Goal: Task Accomplishment & Management: Manage account settings

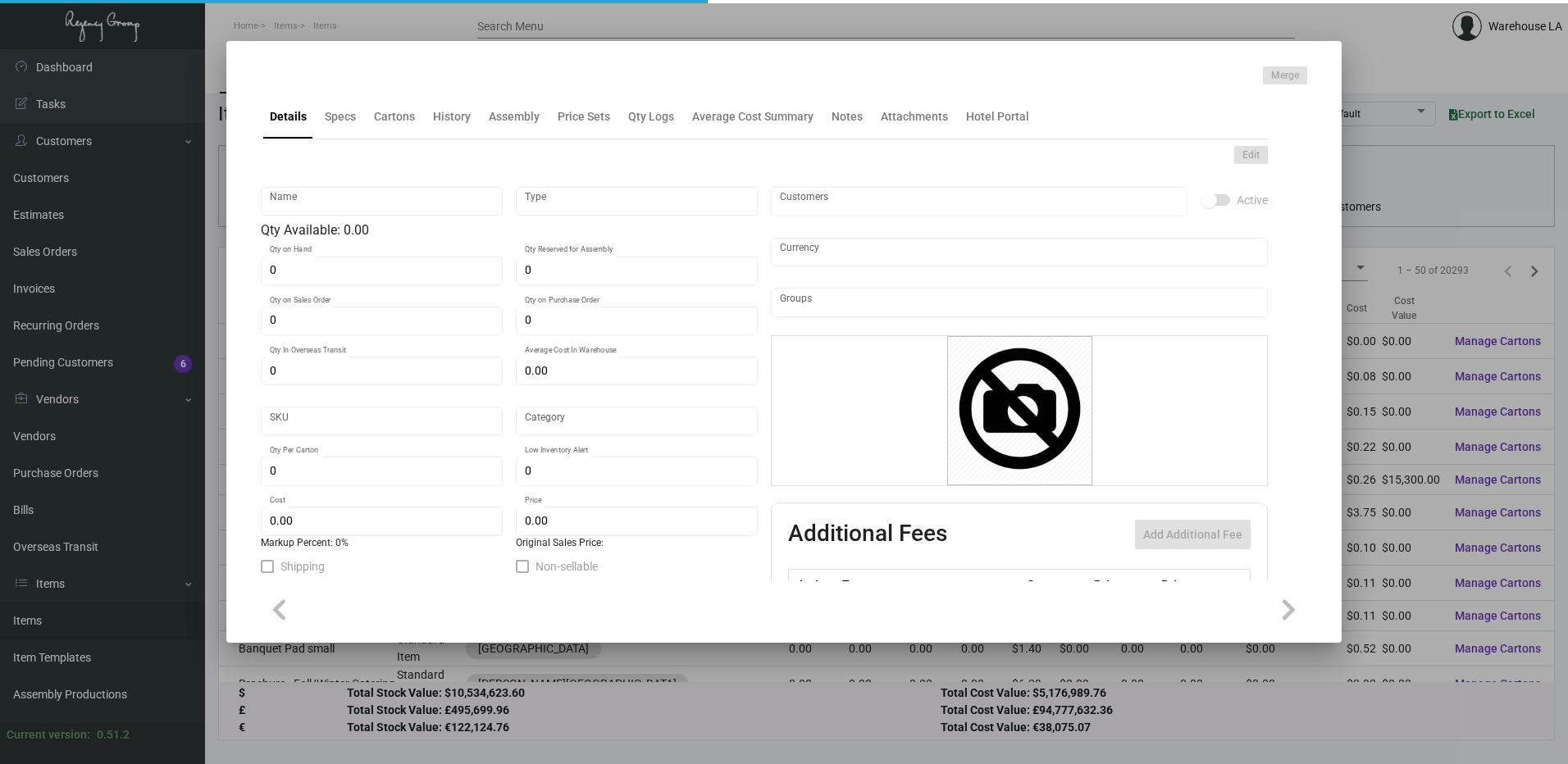
type input "Key Holder"
type input "Inventory"
type input "3,350"
type input "$ 0.4558"
type input "Standard"
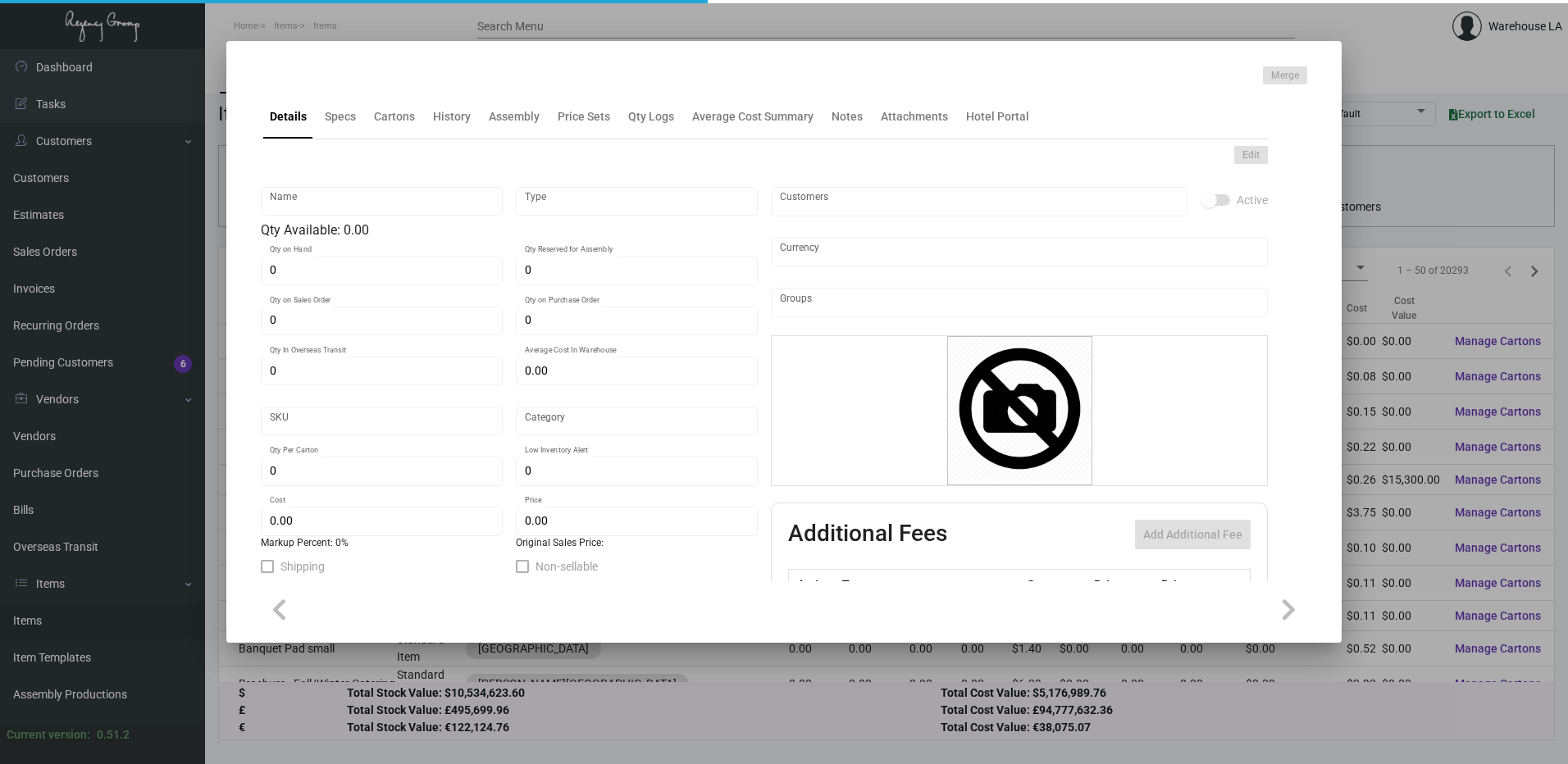
type input "999"
type input "$ 0.2838"
type input "$ 0.54"
checkbox input "true"
type input "United States Dollar $"
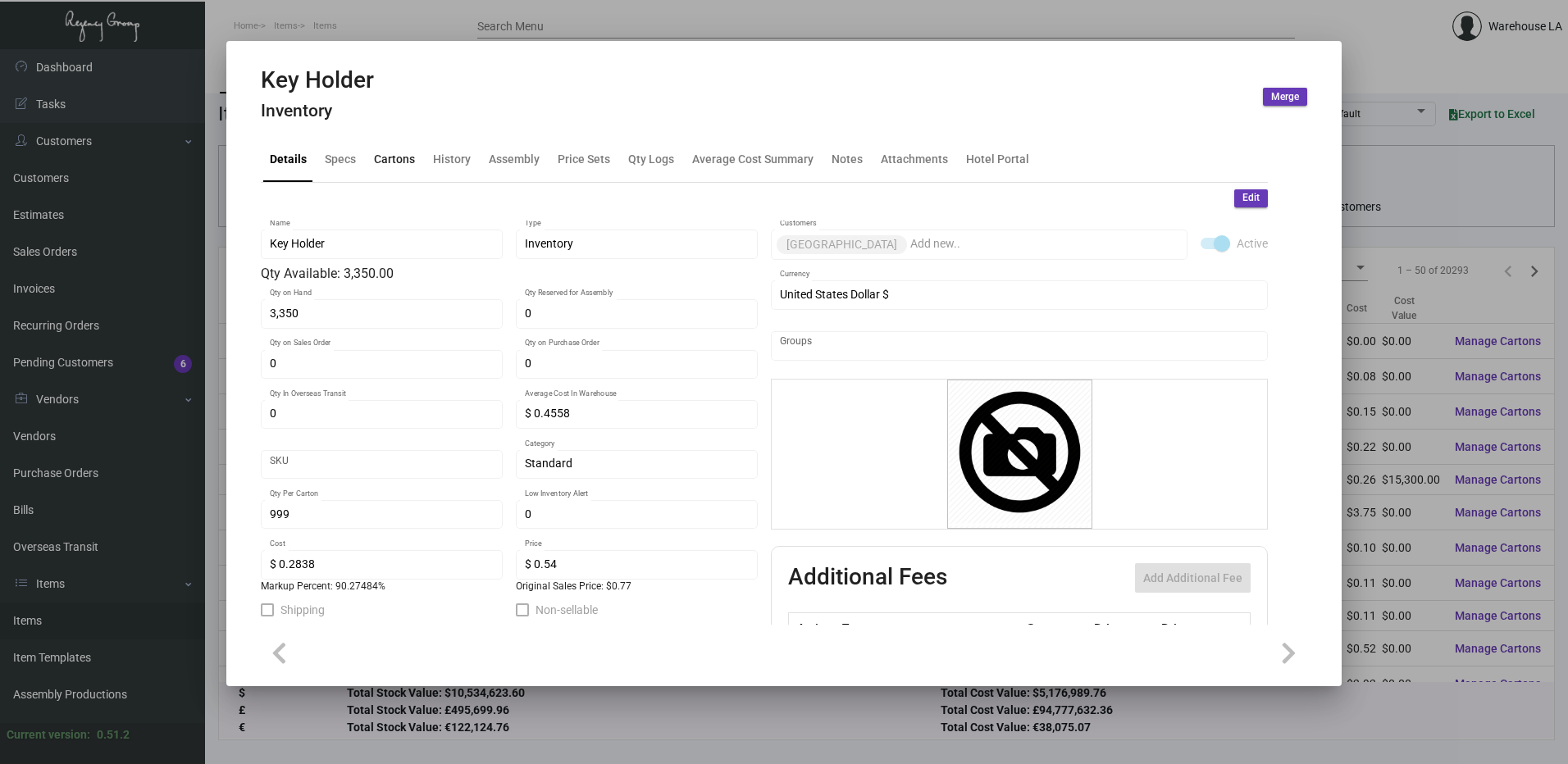
click at [392, 163] on div "Cartons" at bounding box center [394, 159] width 41 height 17
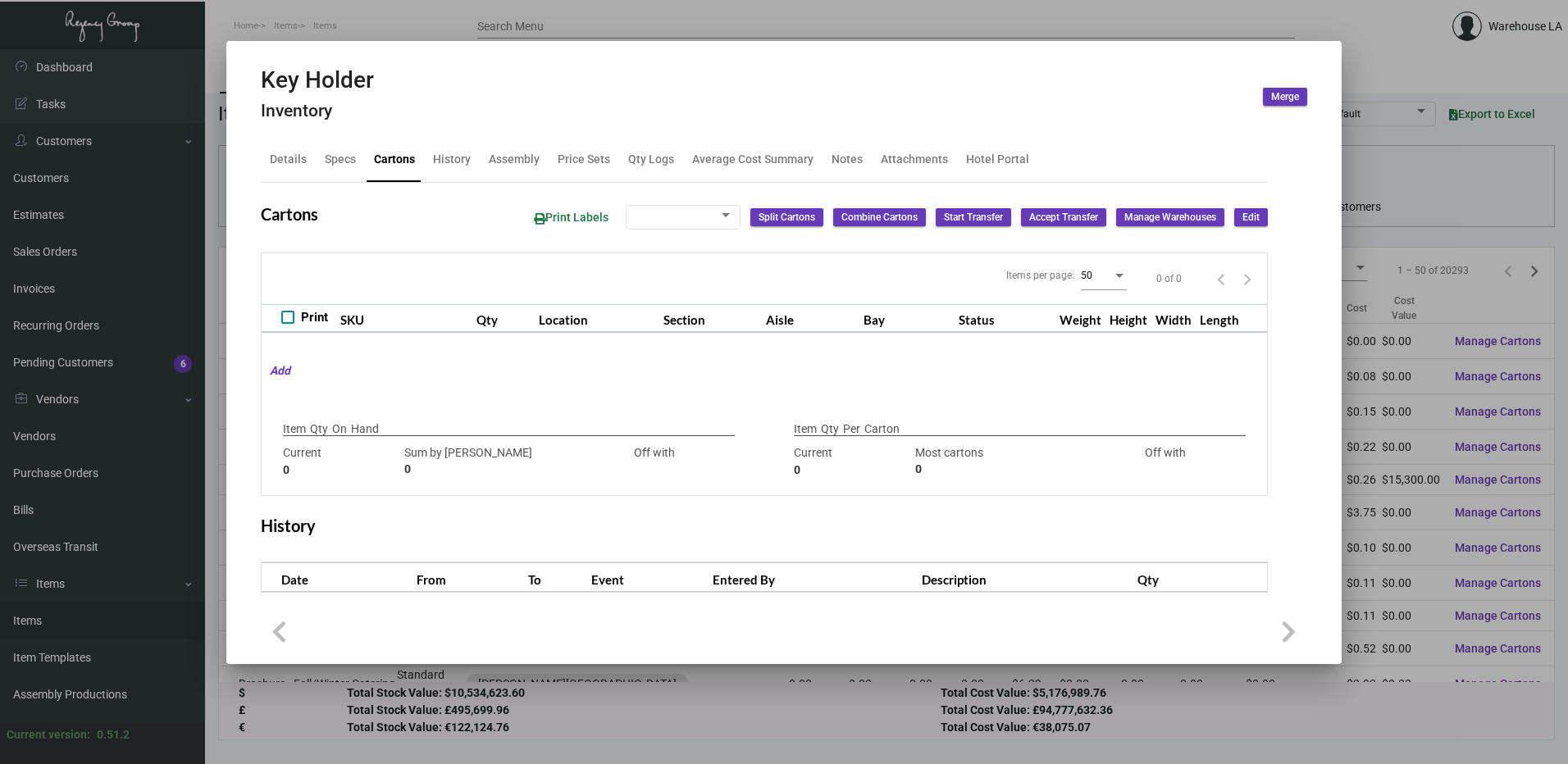
checkbox input "true"
type input "3,350"
type input "3350"
type input "0"
type input "999"
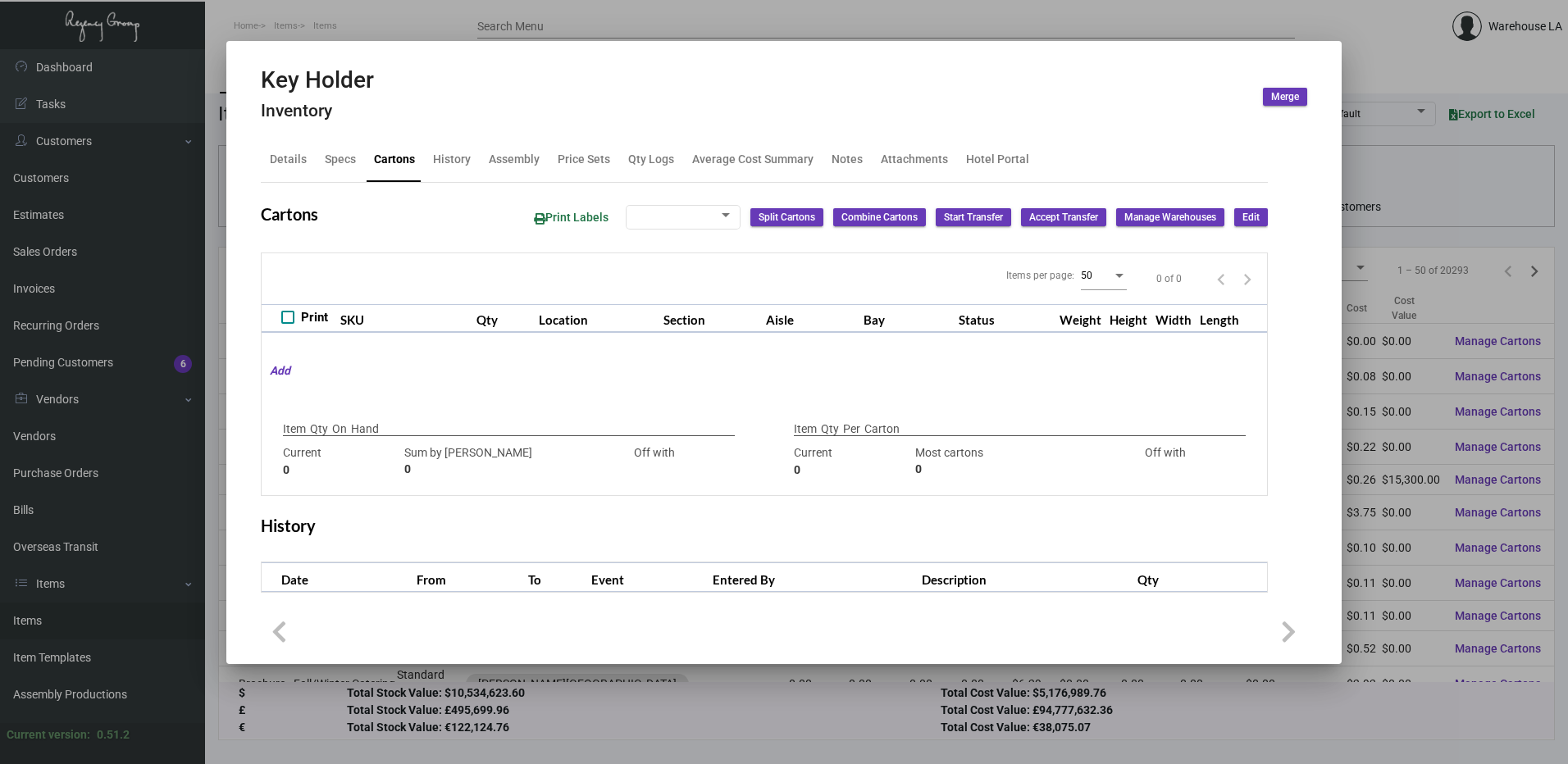
type input "1700"
type input "-701"
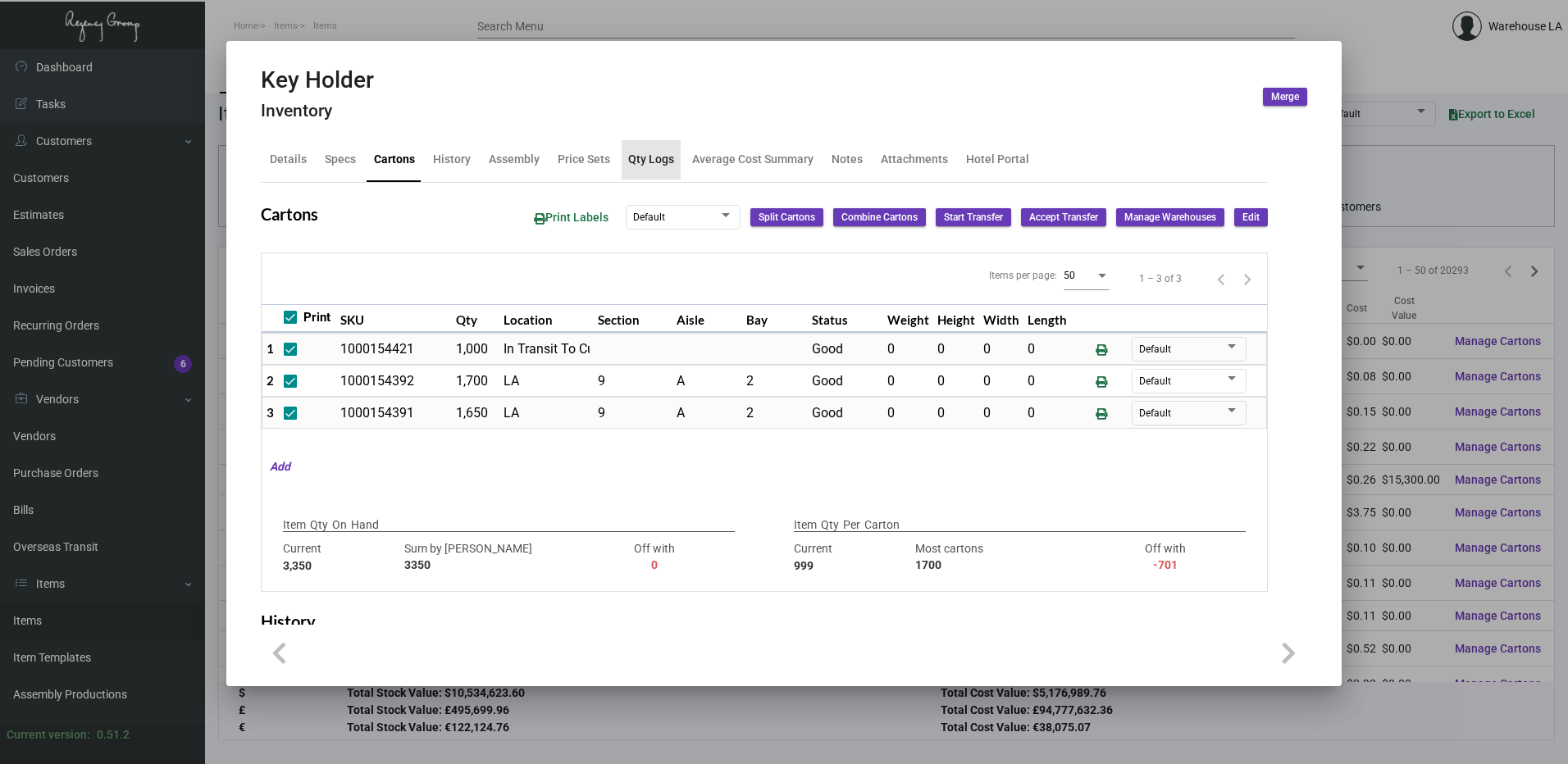
click at [646, 158] on div "Qty Logs" at bounding box center [651, 159] width 46 height 17
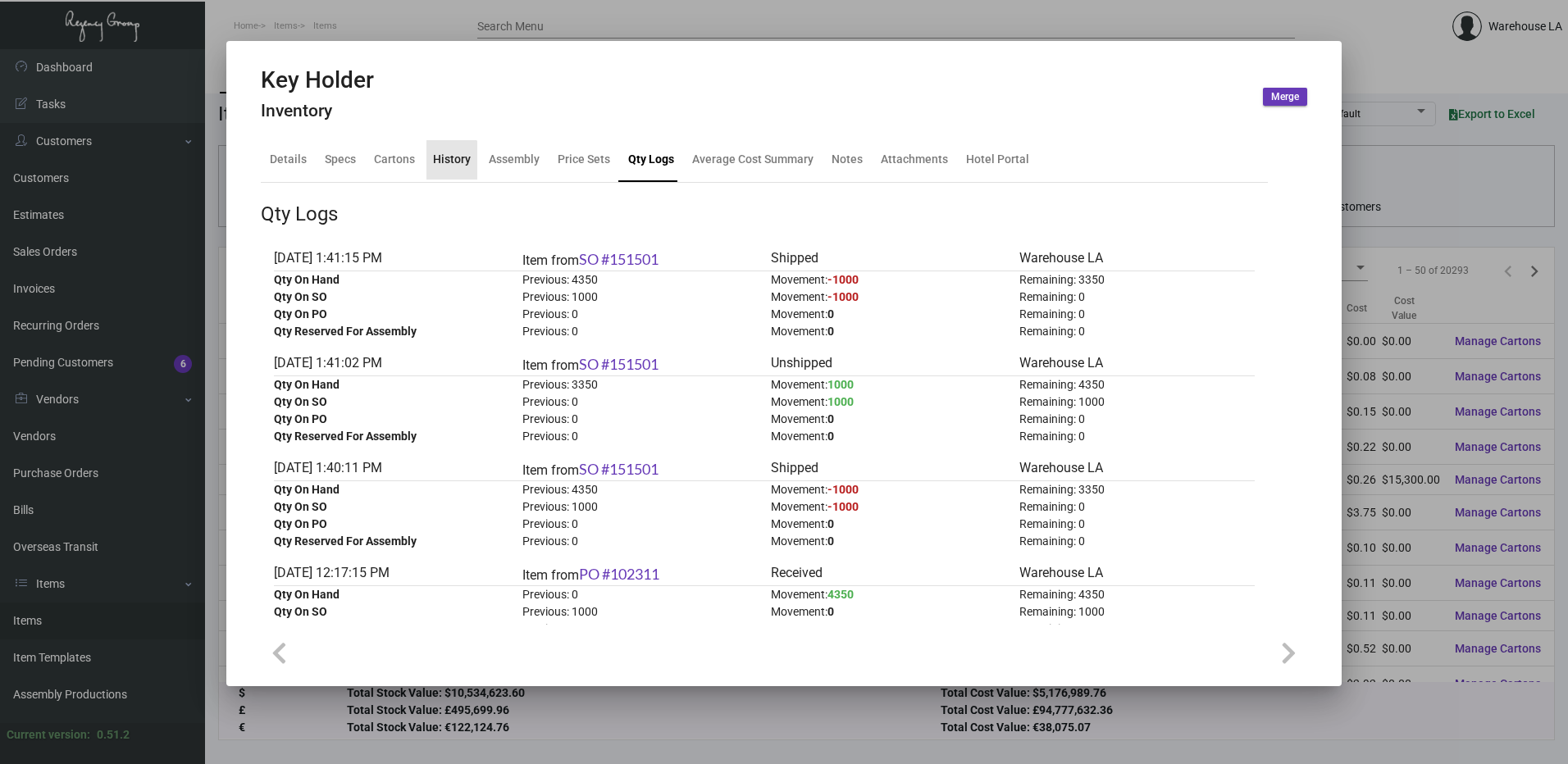
click at [441, 169] on div "History" at bounding box center [453, 160] width 51 height 39
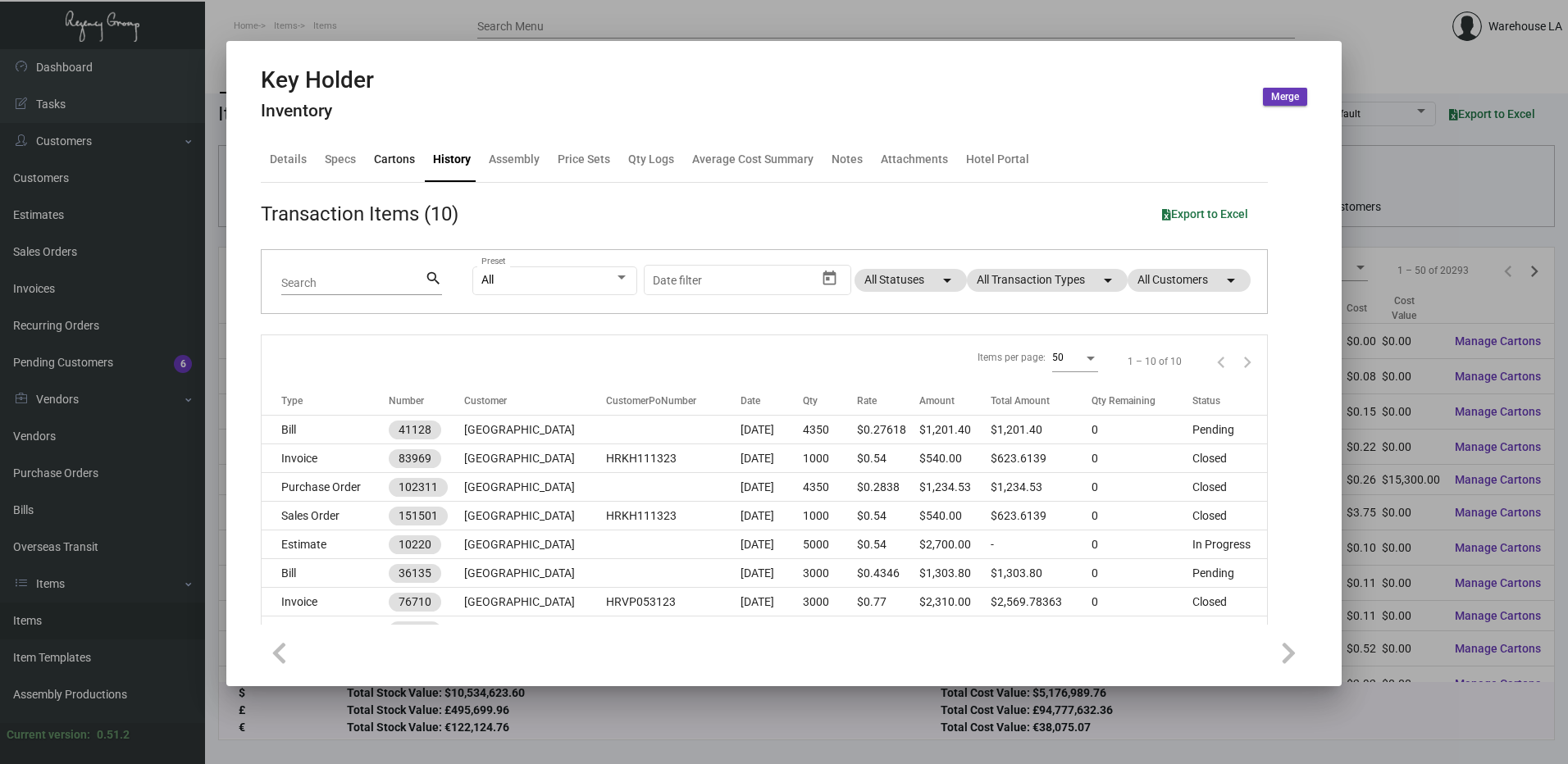
click at [405, 171] on div "Cartons" at bounding box center [394, 160] width 54 height 39
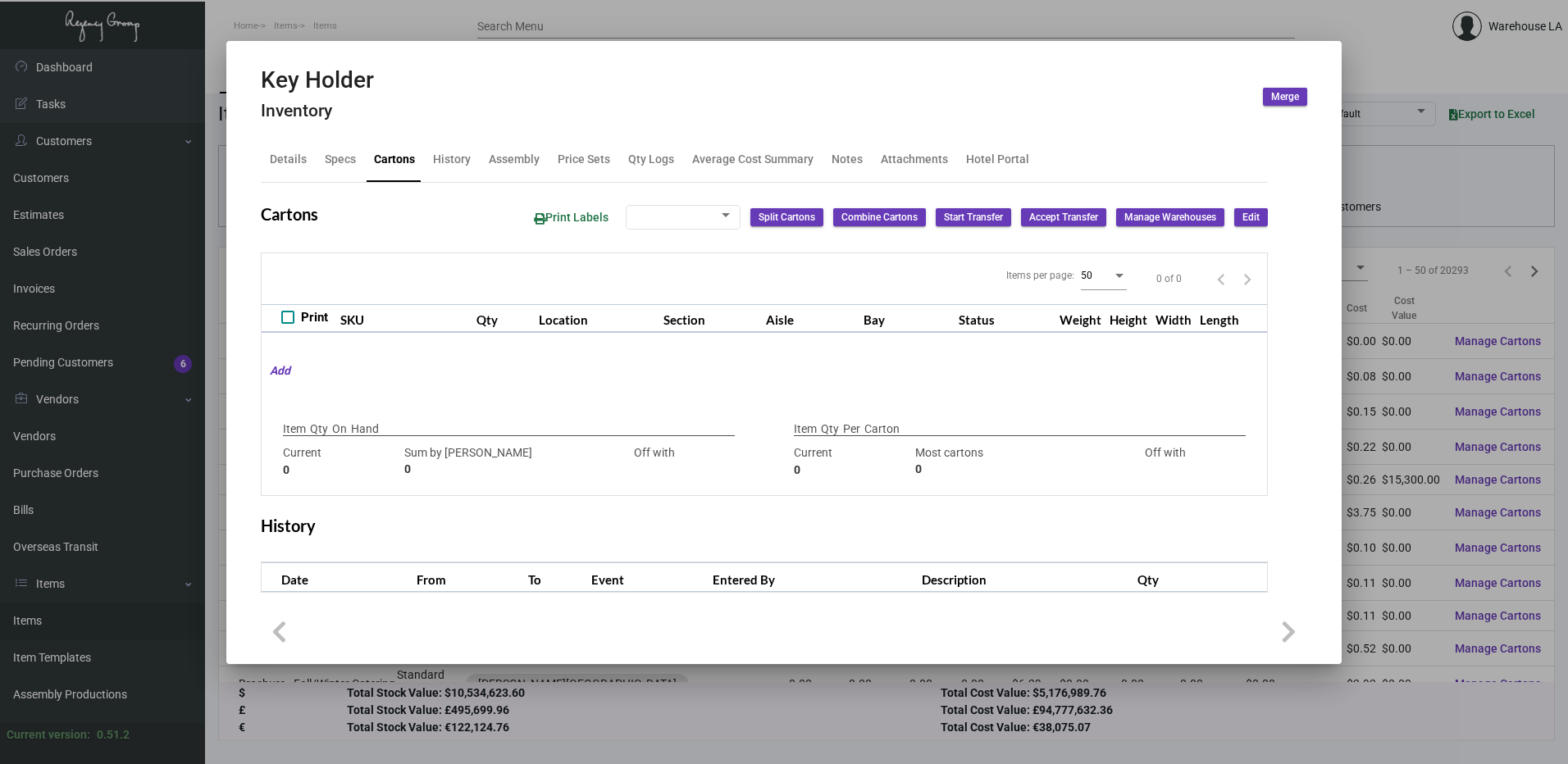
checkbox input "true"
type input "3,350"
type input "3350"
type input "0"
type input "999"
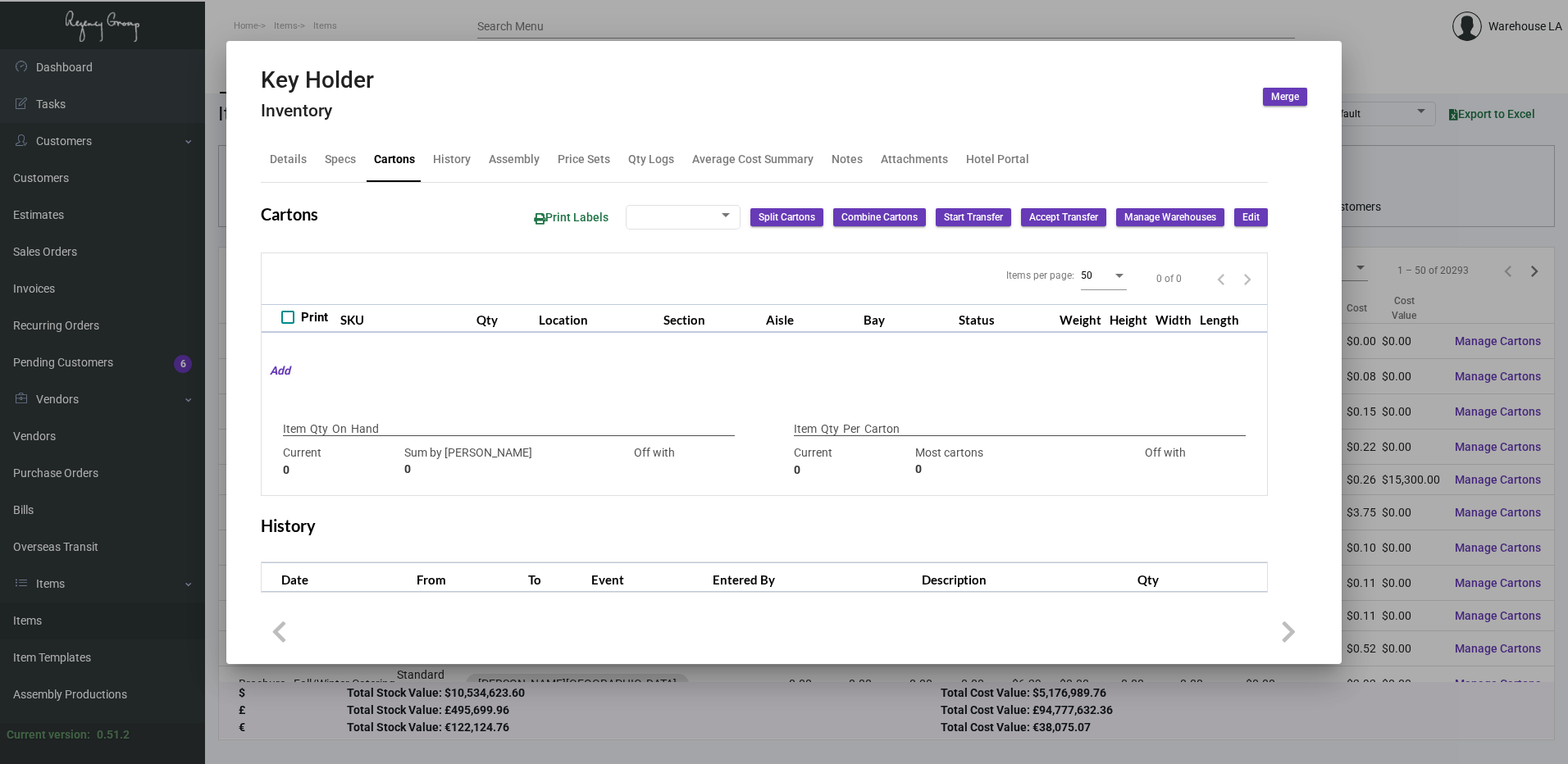
type input "1700"
type input "-701"
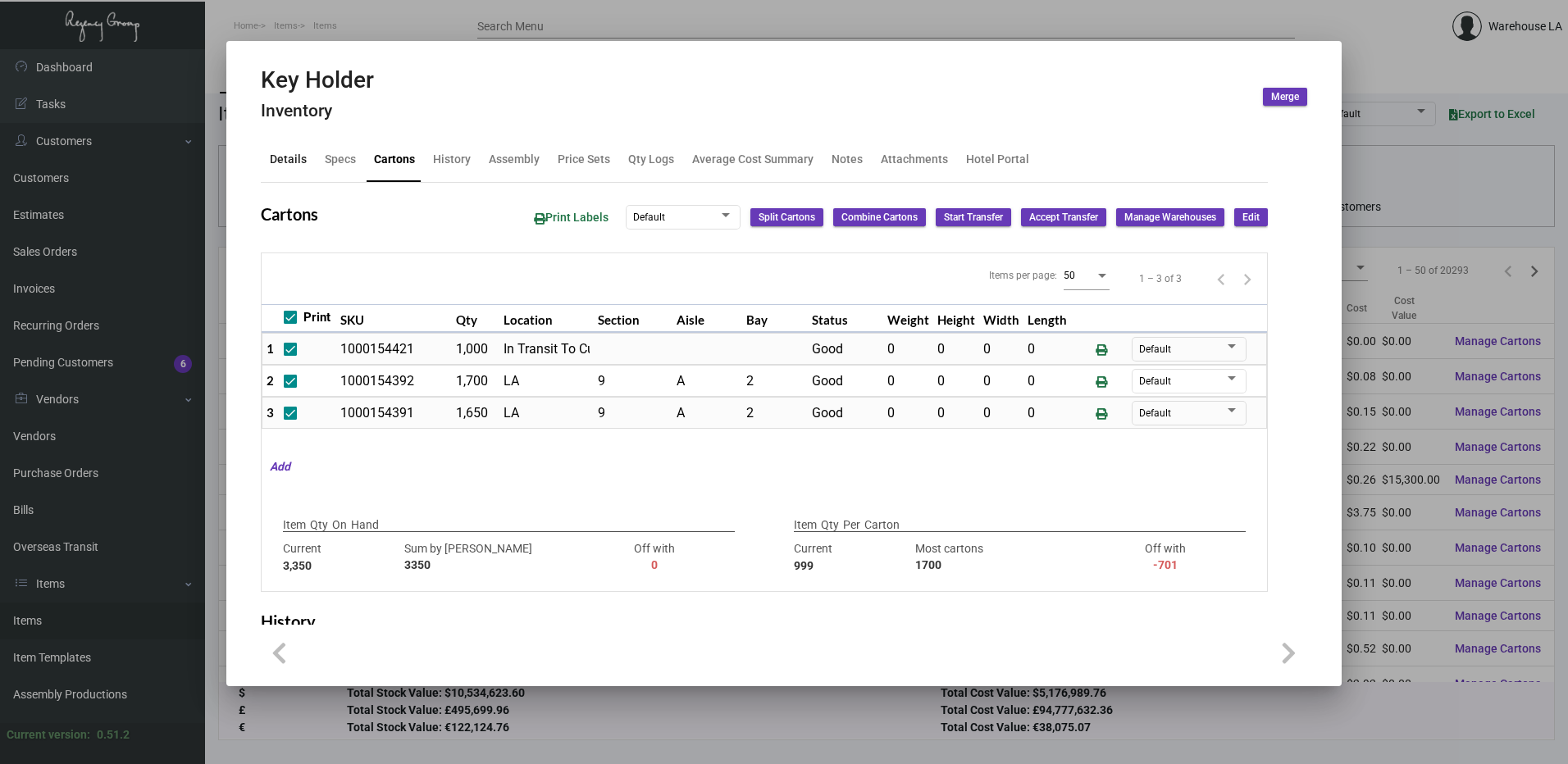
click at [294, 159] on div "Details" at bounding box center [288, 159] width 36 height 17
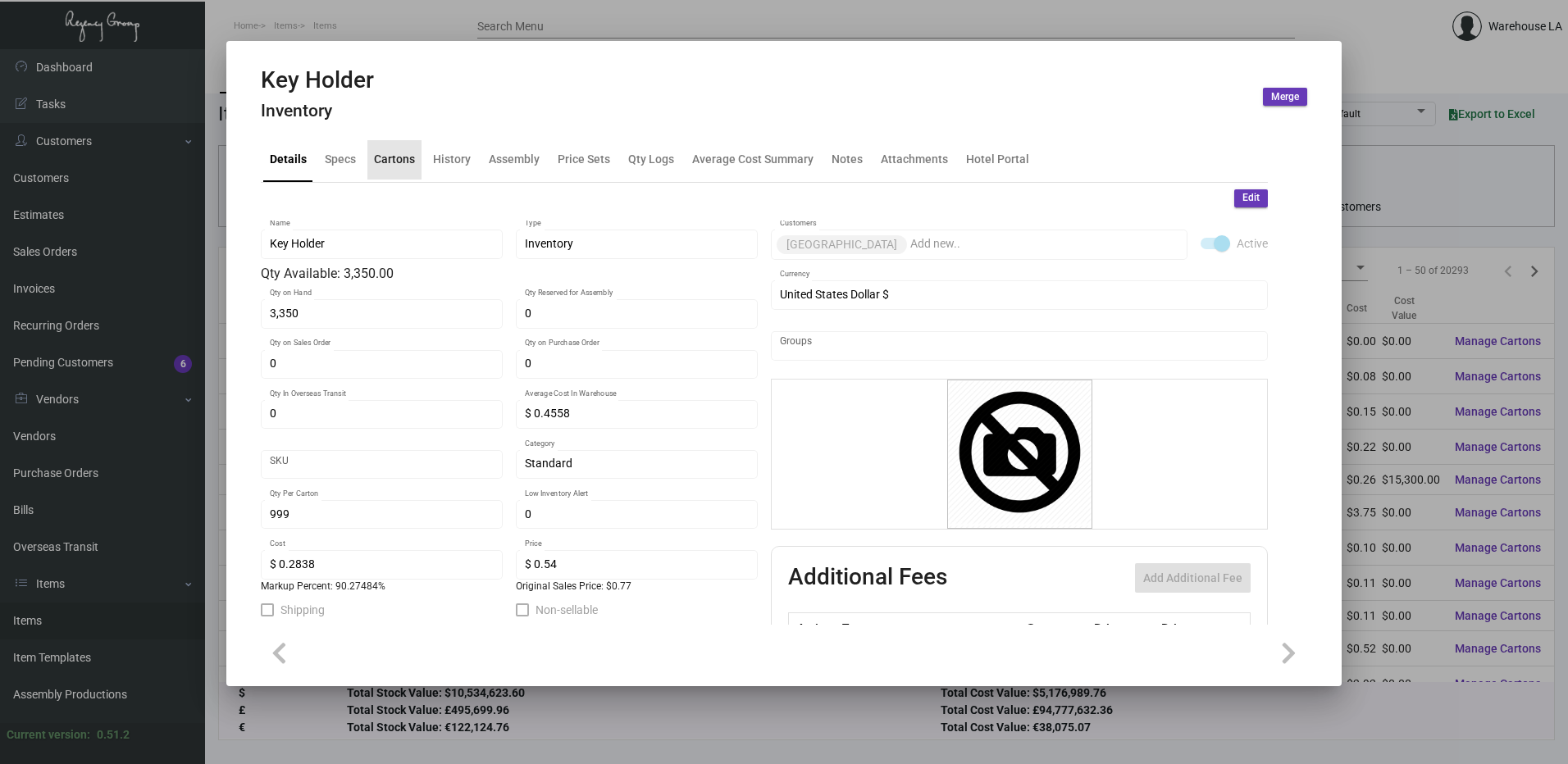
click at [398, 150] on div "Cartons" at bounding box center [394, 160] width 54 height 39
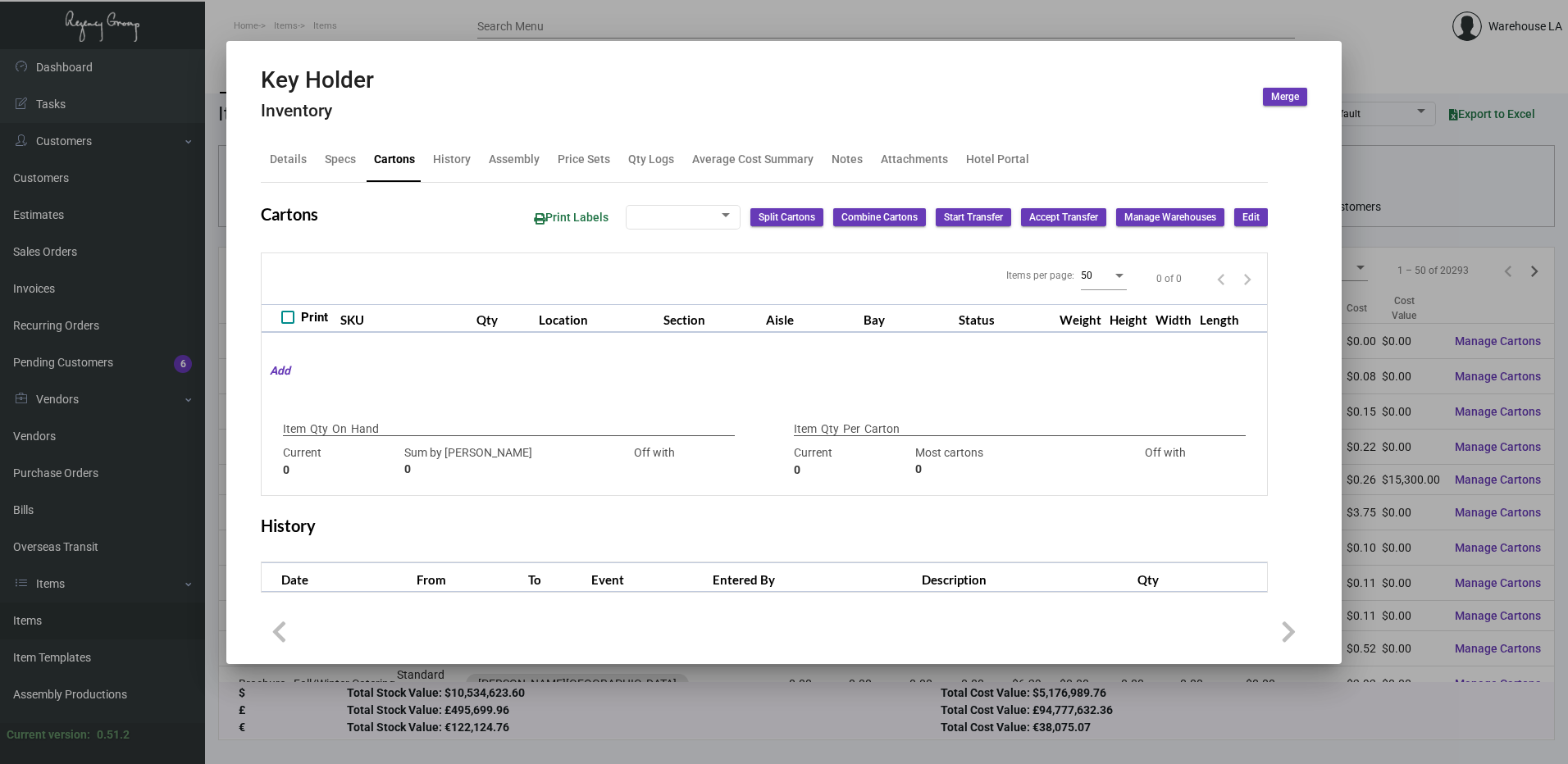
checkbox input "true"
type input "3,350"
type input "3350"
type input "0"
type input "999"
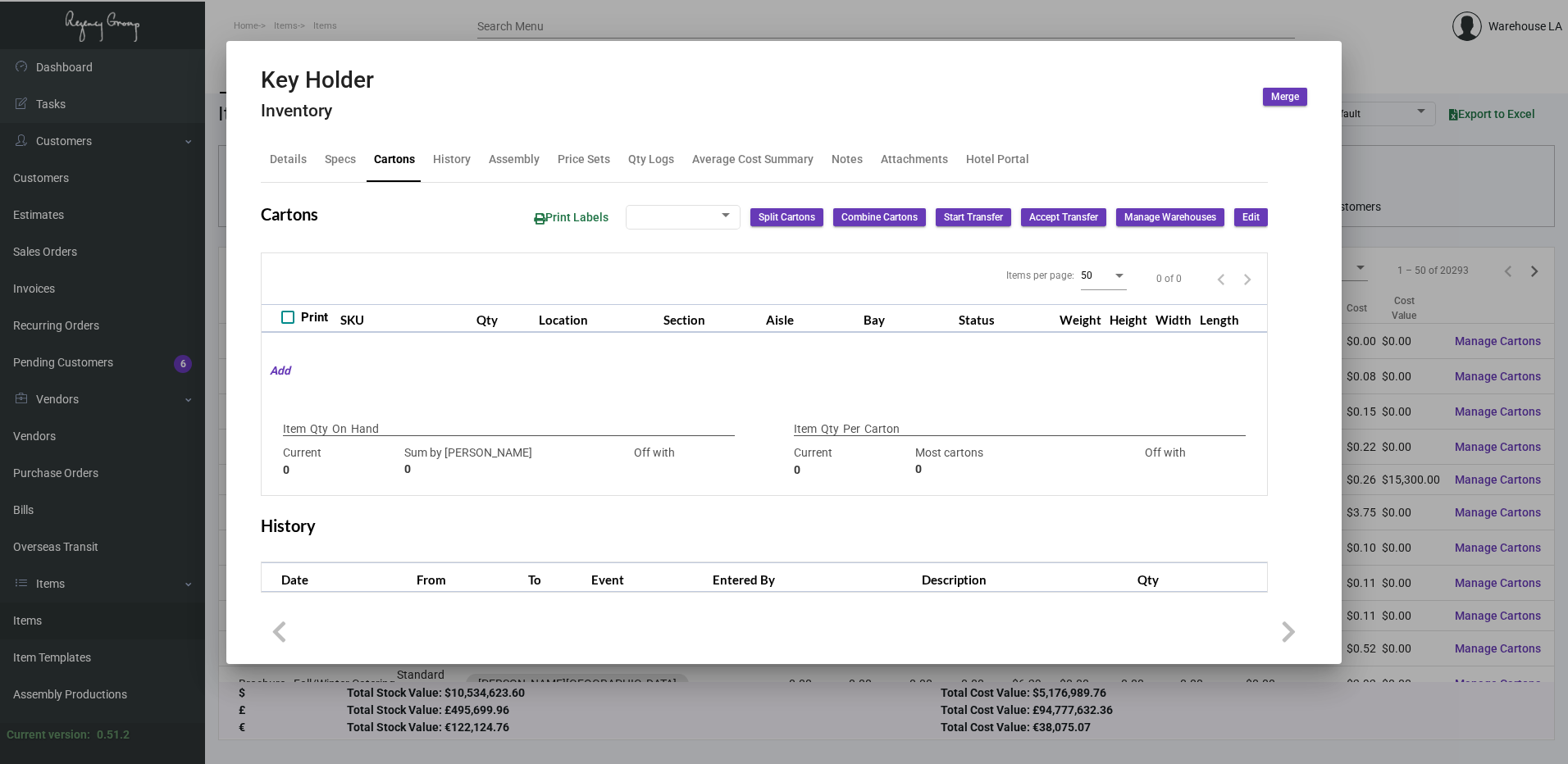
type input "1700"
type input "-701"
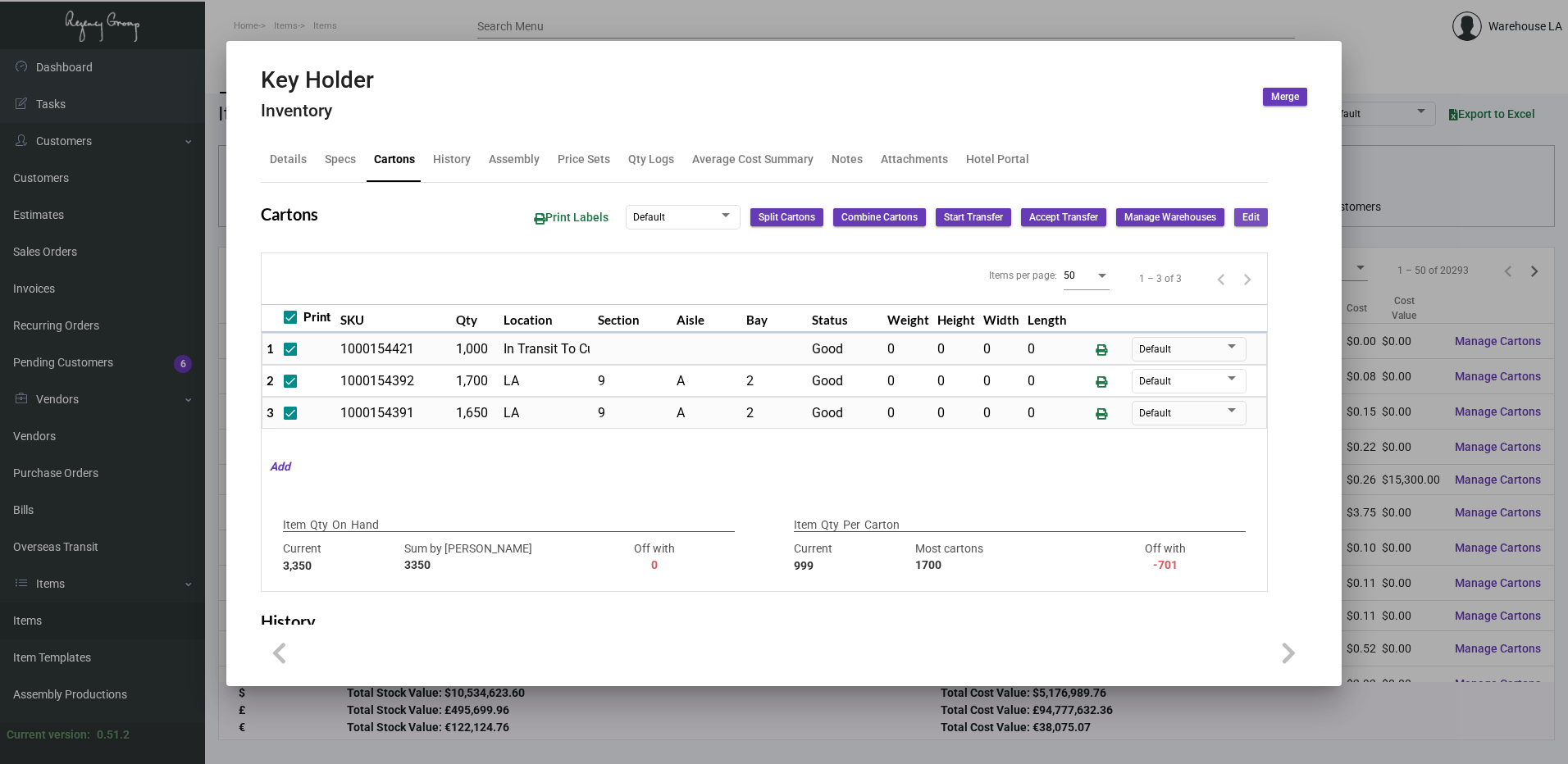
click at [1235, 217] on button "Edit" at bounding box center [1251, 217] width 34 height 18
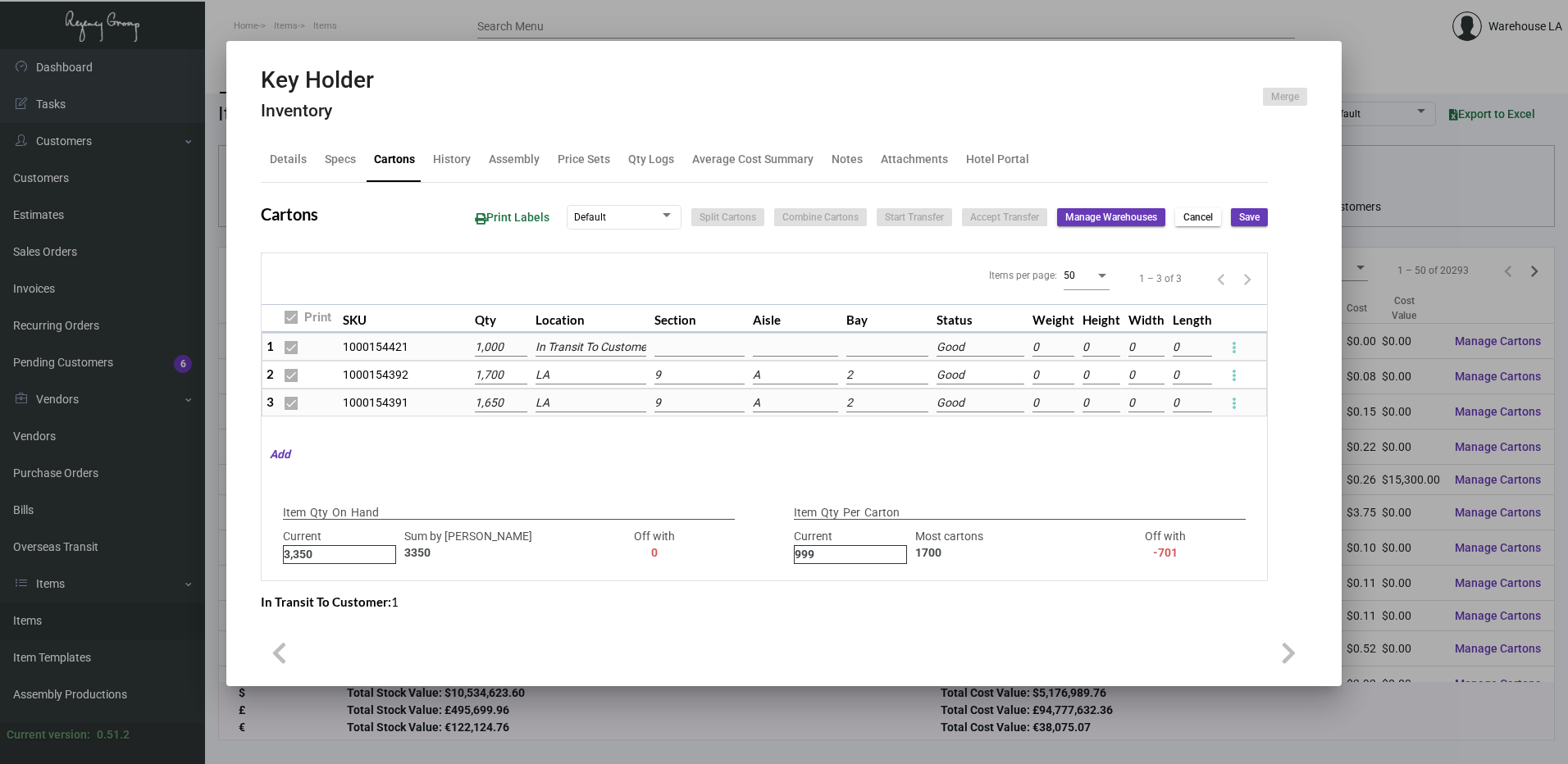
click at [758, 376] on input "A" at bounding box center [796, 376] width 85 height 18
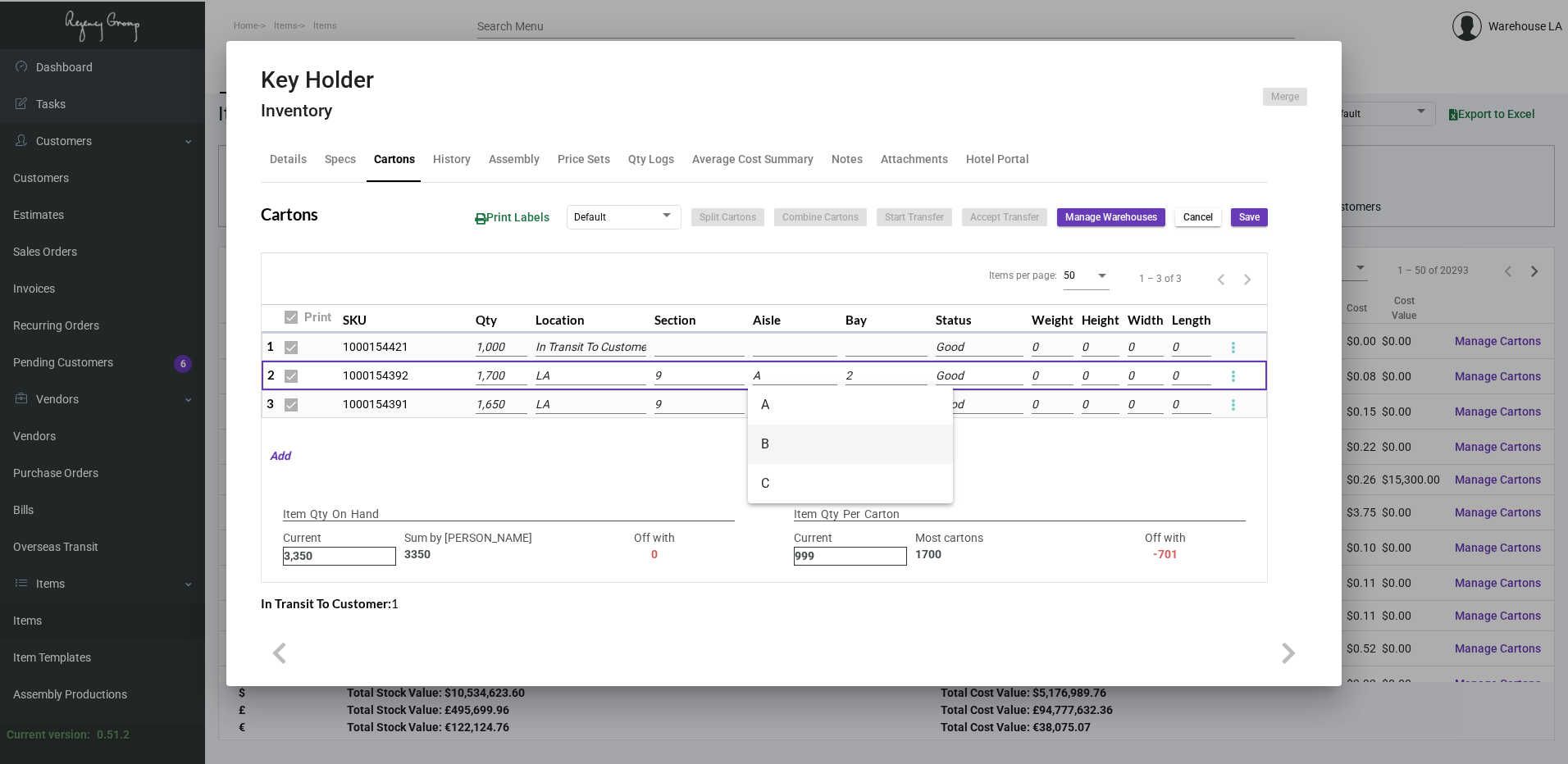
click at [787, 432] on span "B" at bounding box center [850, 445] width 178 height 39
type input "B"
click at [787, 398] on input "A" at bounding box center [796, 405] width 85 height 18
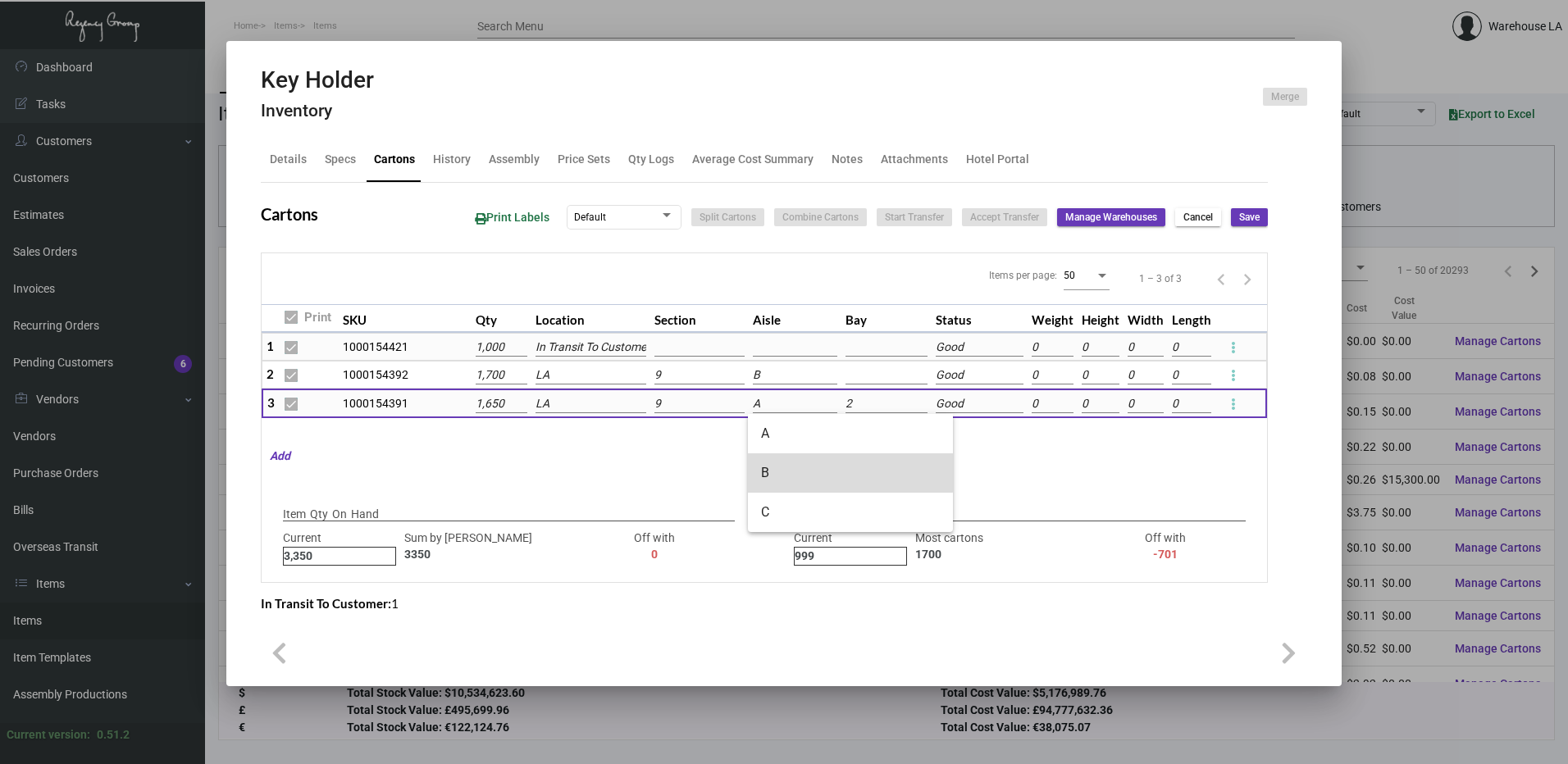
click at [789, 463] on span "B" at bounding box center [850, 473] width 178 height 39
type input "B"
click at [900, 383] on input at bounding box center [887, 376] width 82 height 18
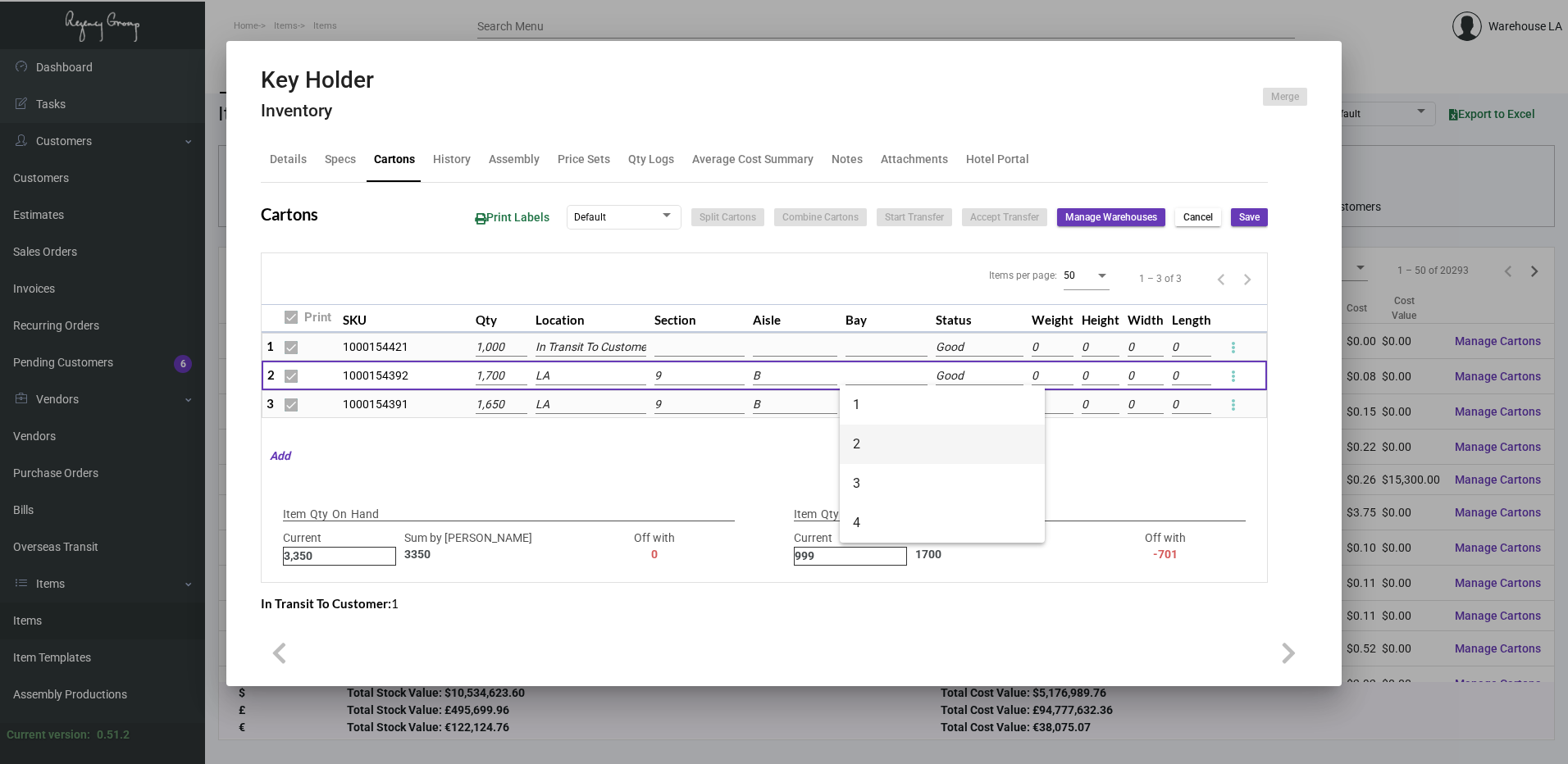
click at [888, 433] on span "2" at bounding box center [942, 445] width 178 height 39
type input "2"
click at [884, 402] on input at bounding box center [887, 405] width 82 height 18
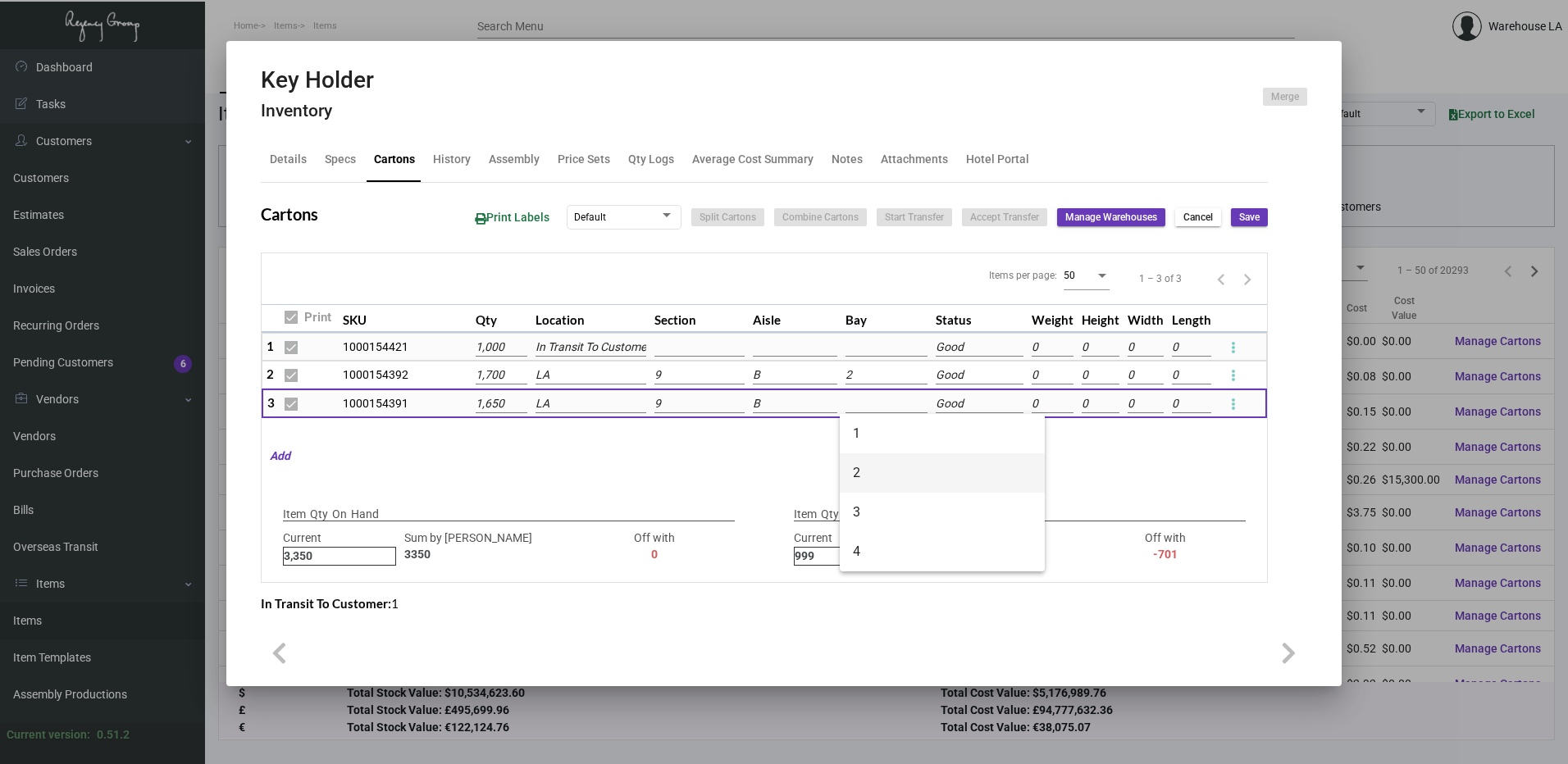
click at [884, 459] on span "2" at bounding box center [942, 473] width 178 height 39
type input "2"
click at [1231, 219] on button "Save" at bounding box center [1248, 217] width 36 height 18
checkbox input "false"
type input "0"
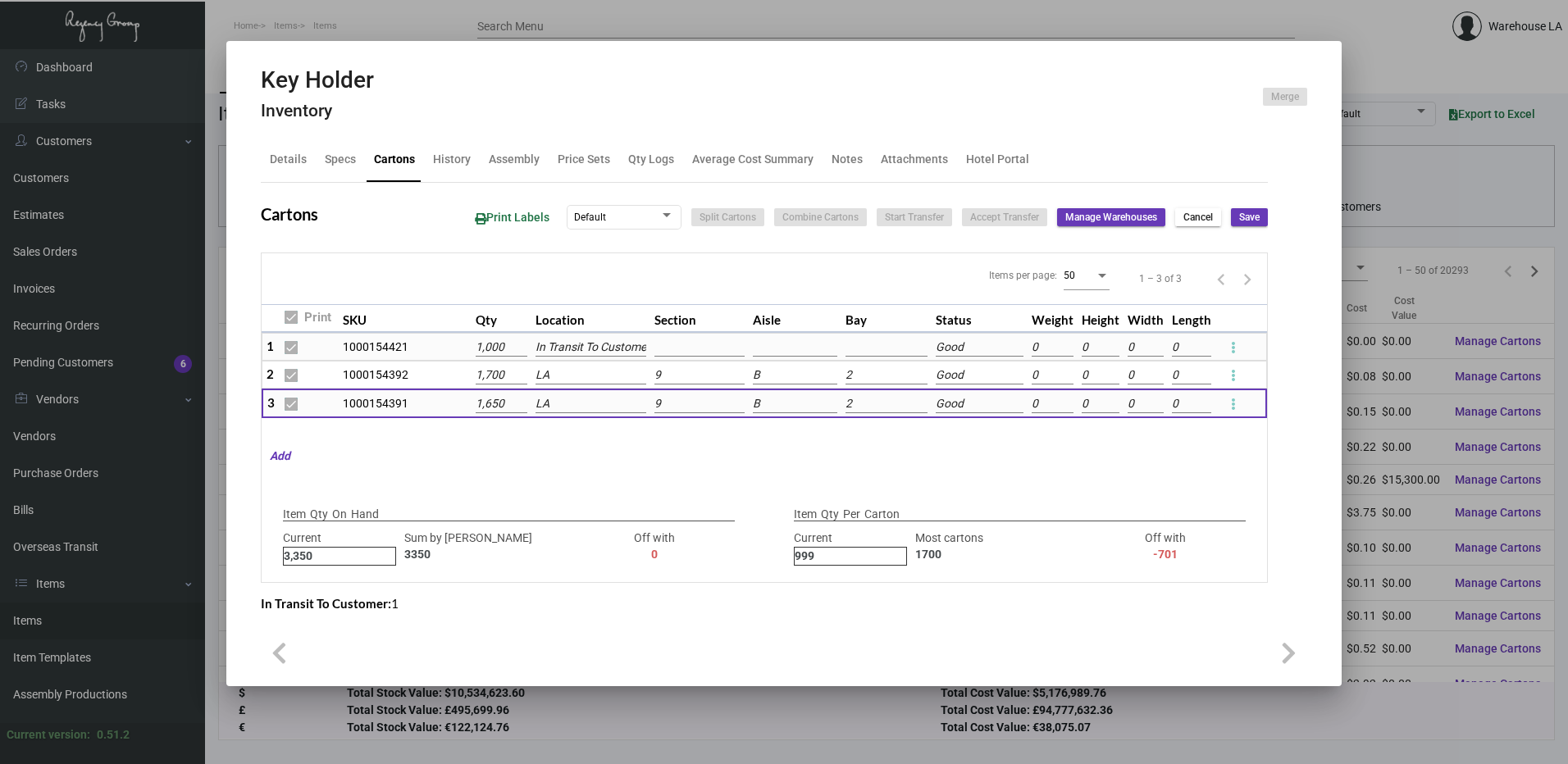
checkbox input "false"
type input "0"
checkbox input "false"
type input "0"
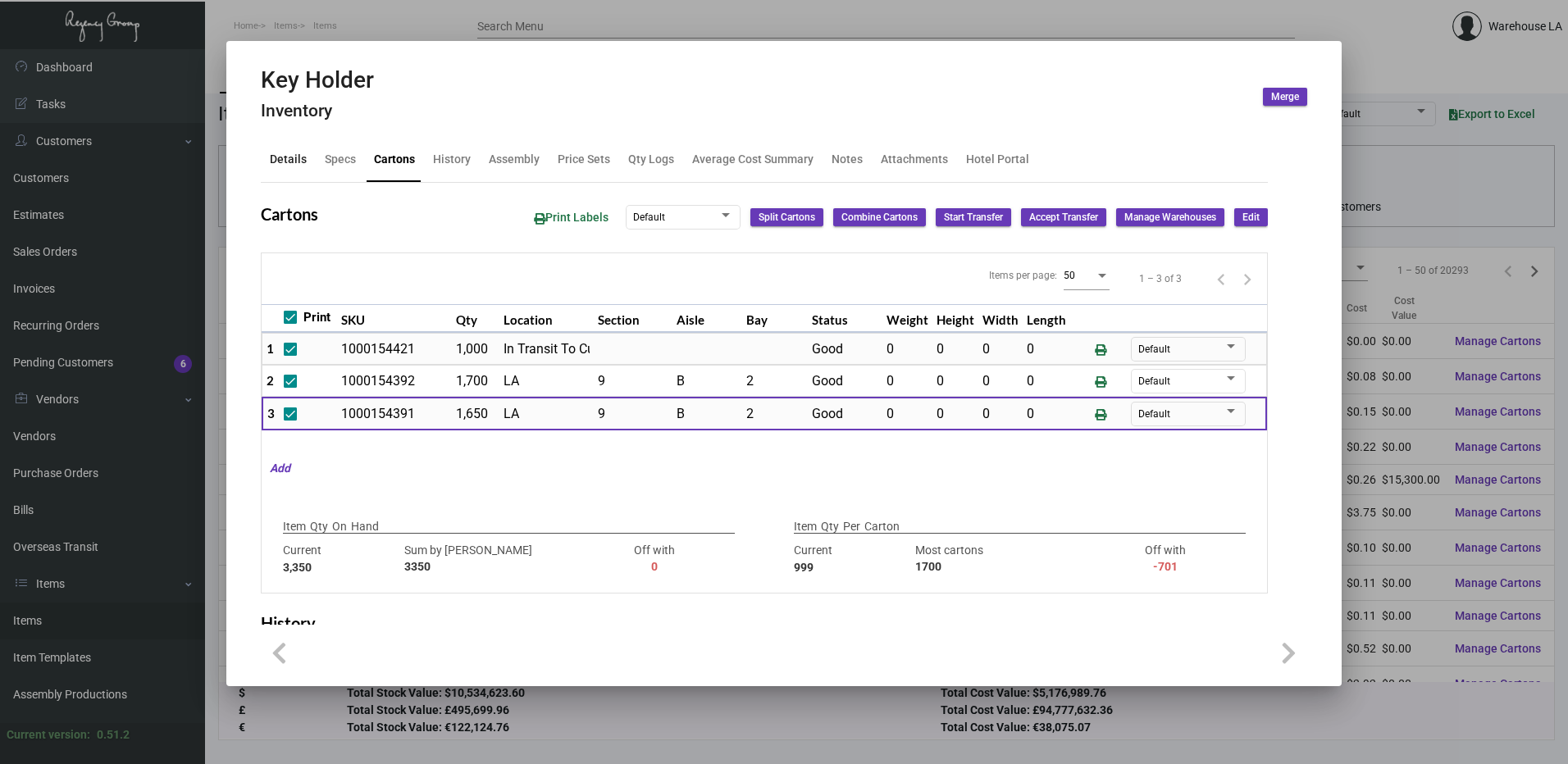
click at [300, 165] on div "Details" at bounding box center [288, 159] width 36 height 17
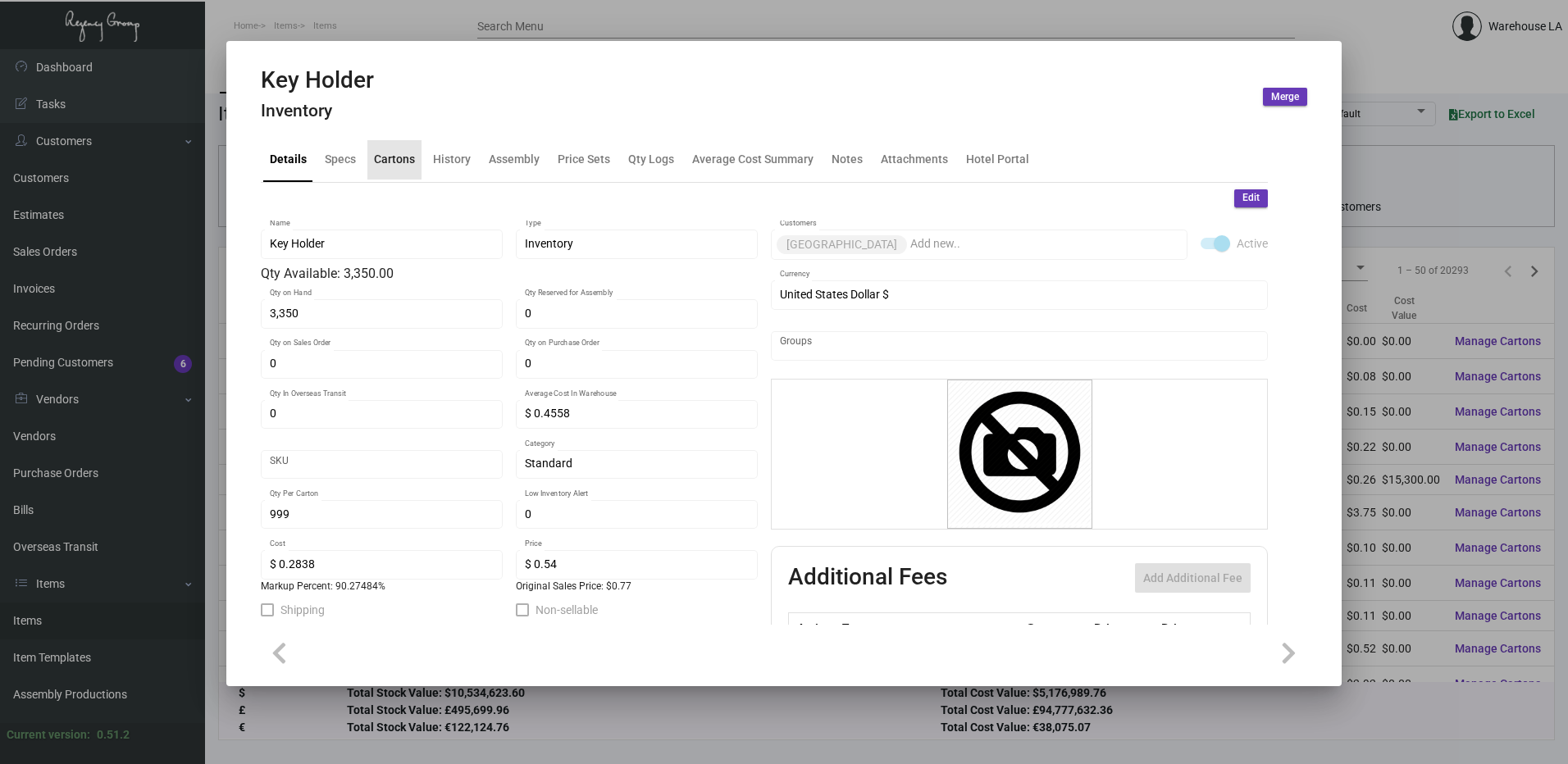
click at [401, 169] on div "Cartons" at bounding box center [394, 159] width 41 height 17
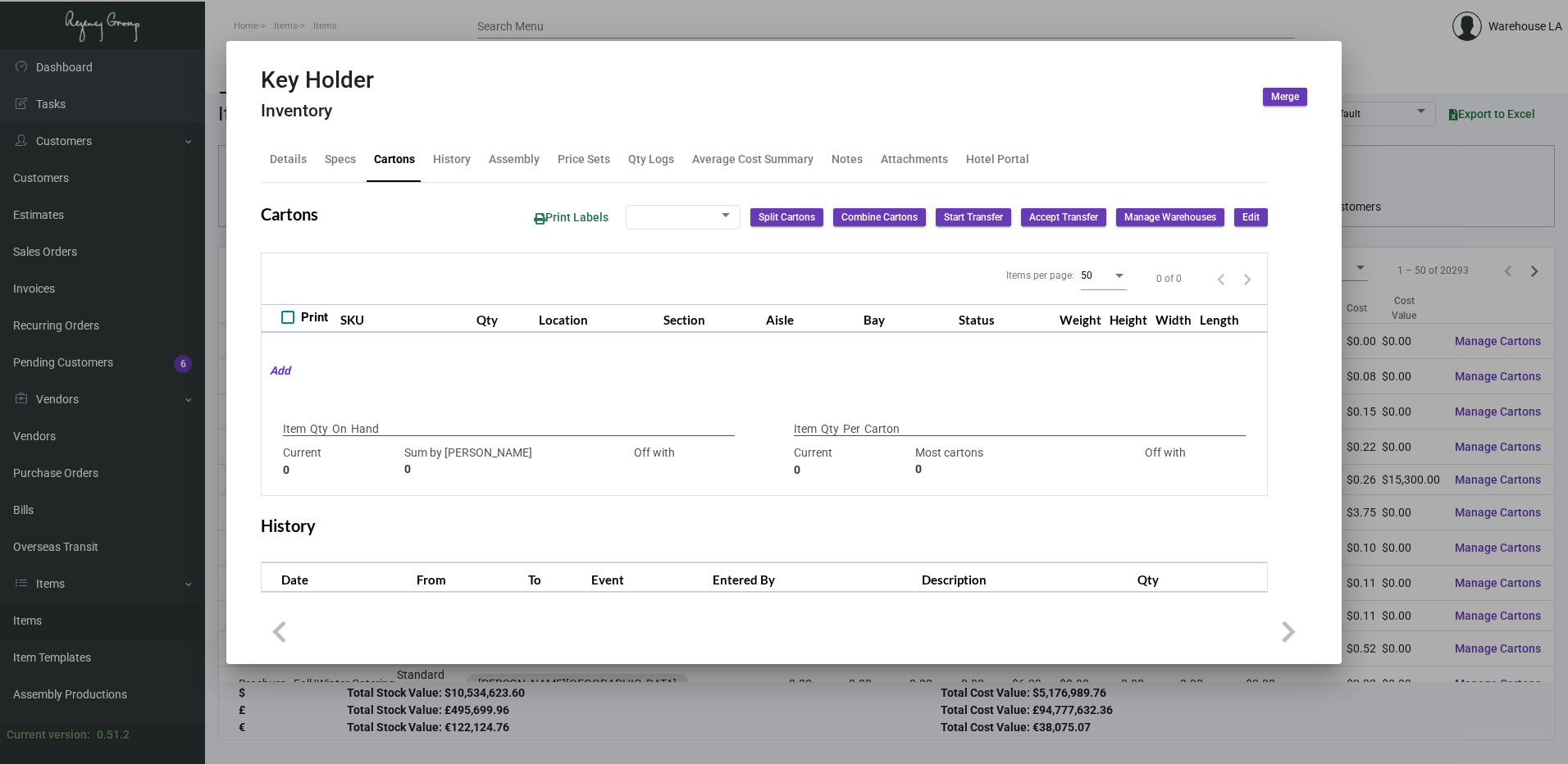
checkbox input "true"
type input "3,350"
type input "3350"
type input "0"
type input "999"
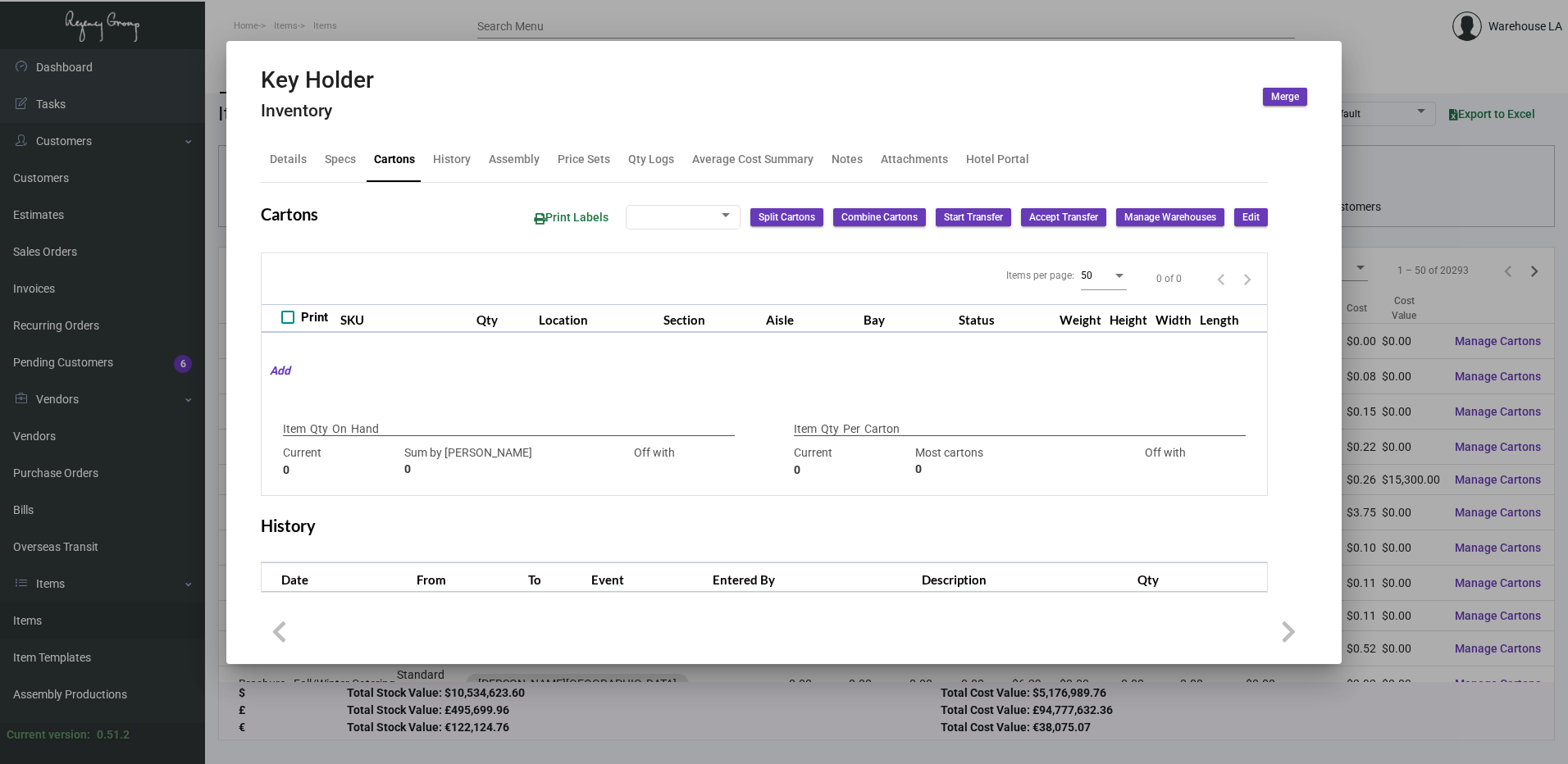
type input "1700"
type input "-701"
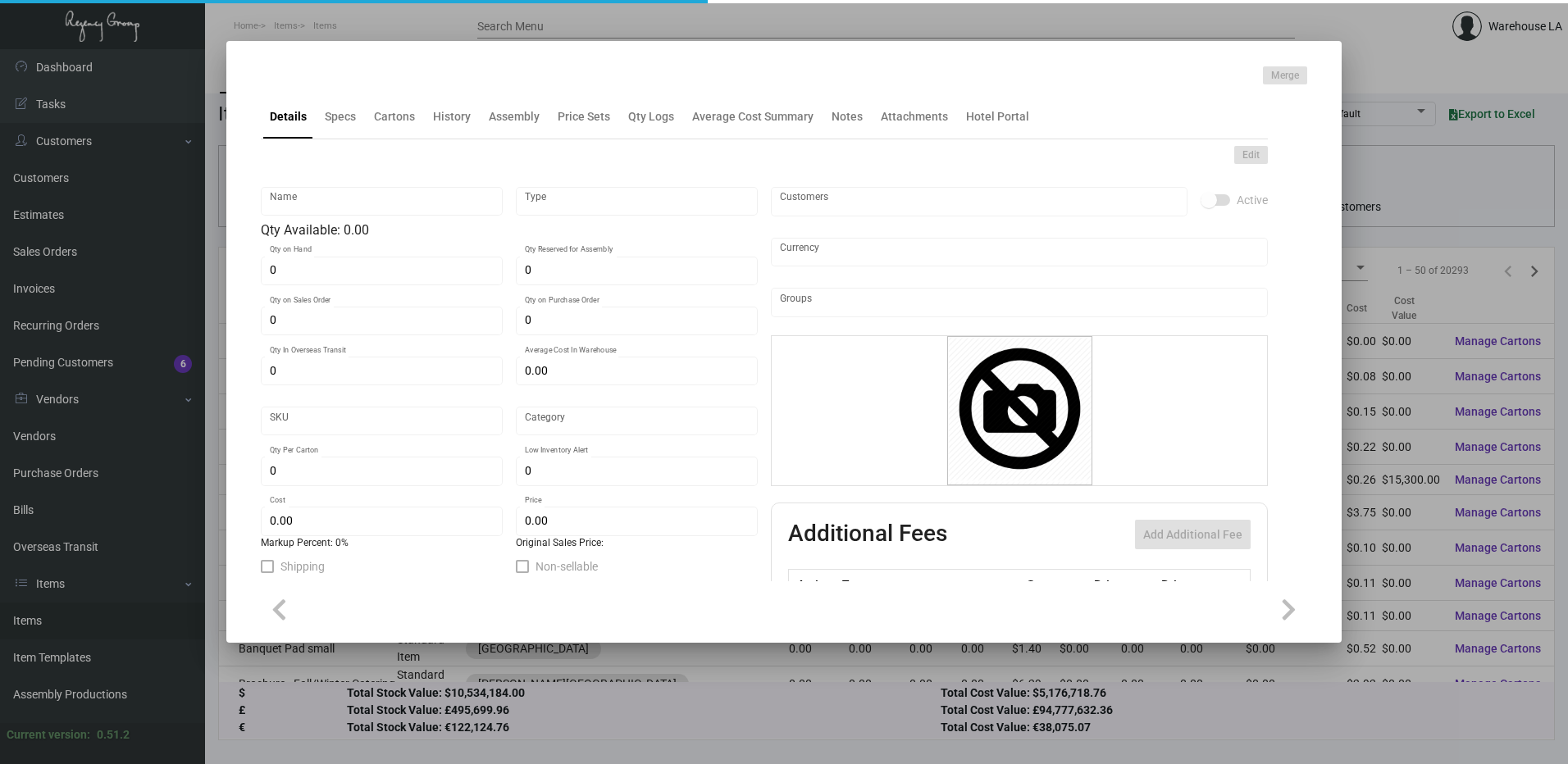
type input "HSKP / Maintenance Door Hanger"
type input "Inventory"
type input "151"
type input "$ 0.00"
type input "1254"
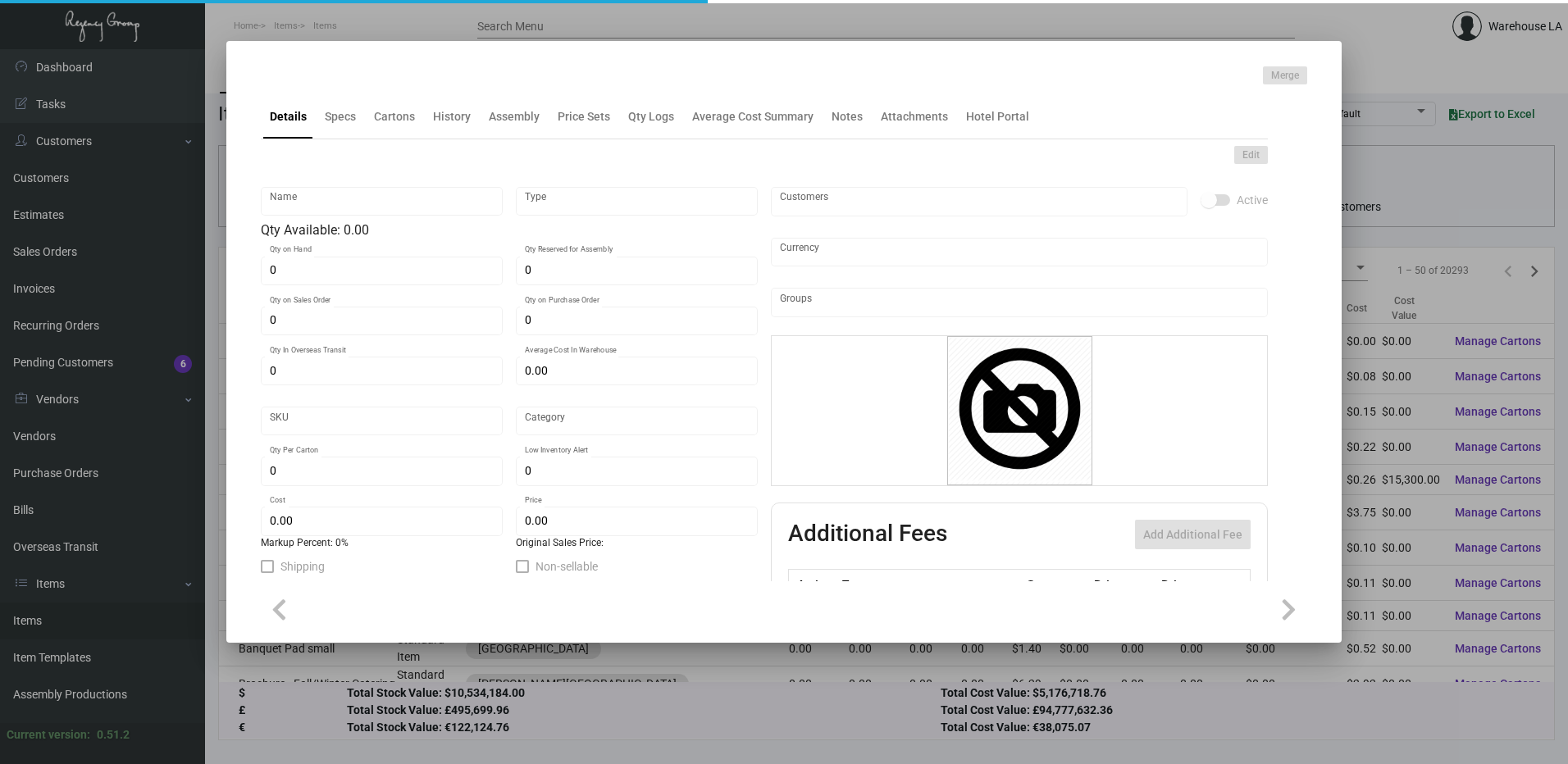
type input "Standard"
type input "50"
type input "$ 1.40"
type input "$ 1.99"
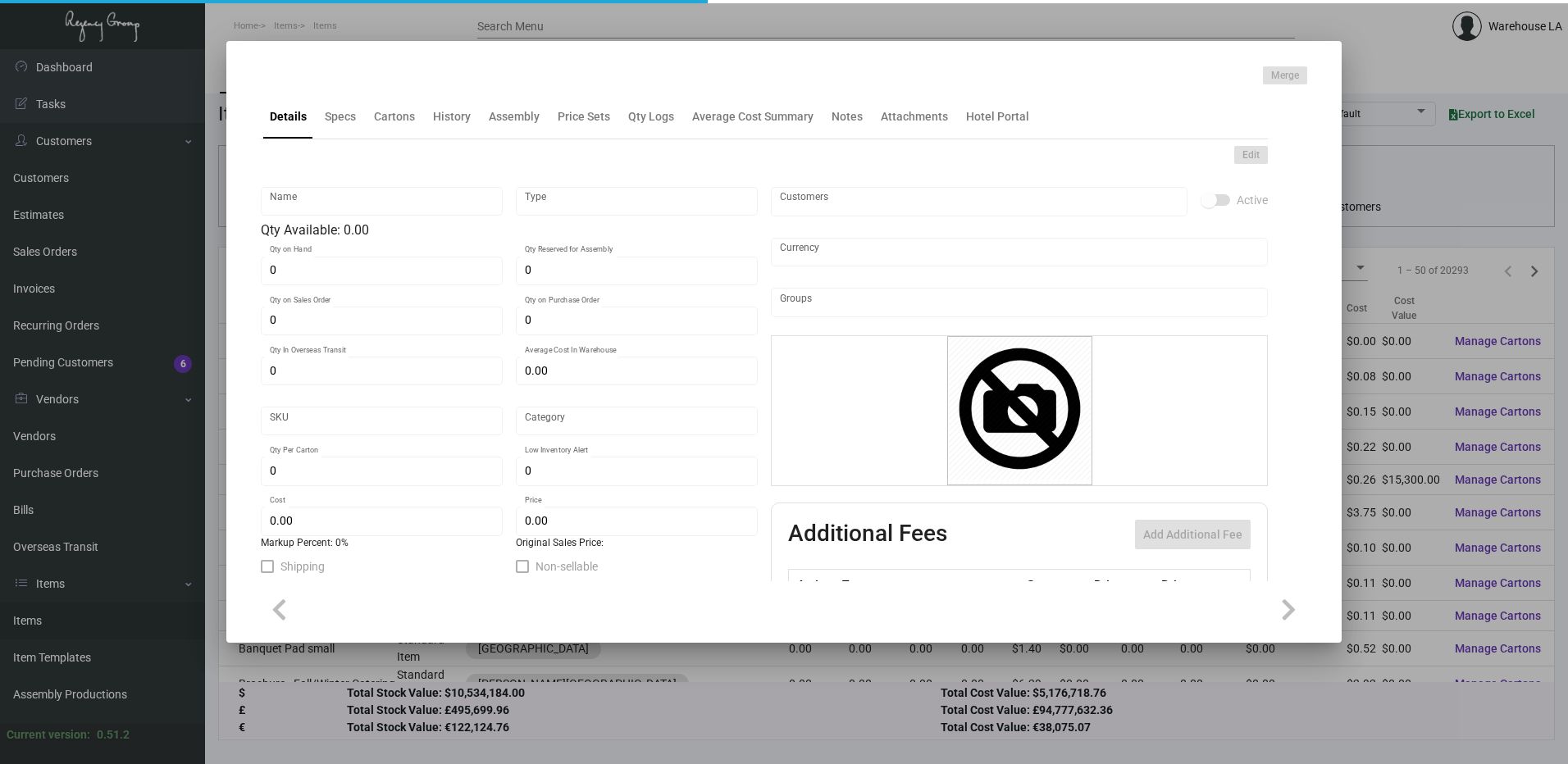
type textarea "HSKP / Maintenance Door Hanger: size 3.50” x 8”, #30 mill white gloss laminated…"
checkbox input "true"
type input "United States Dollar $"
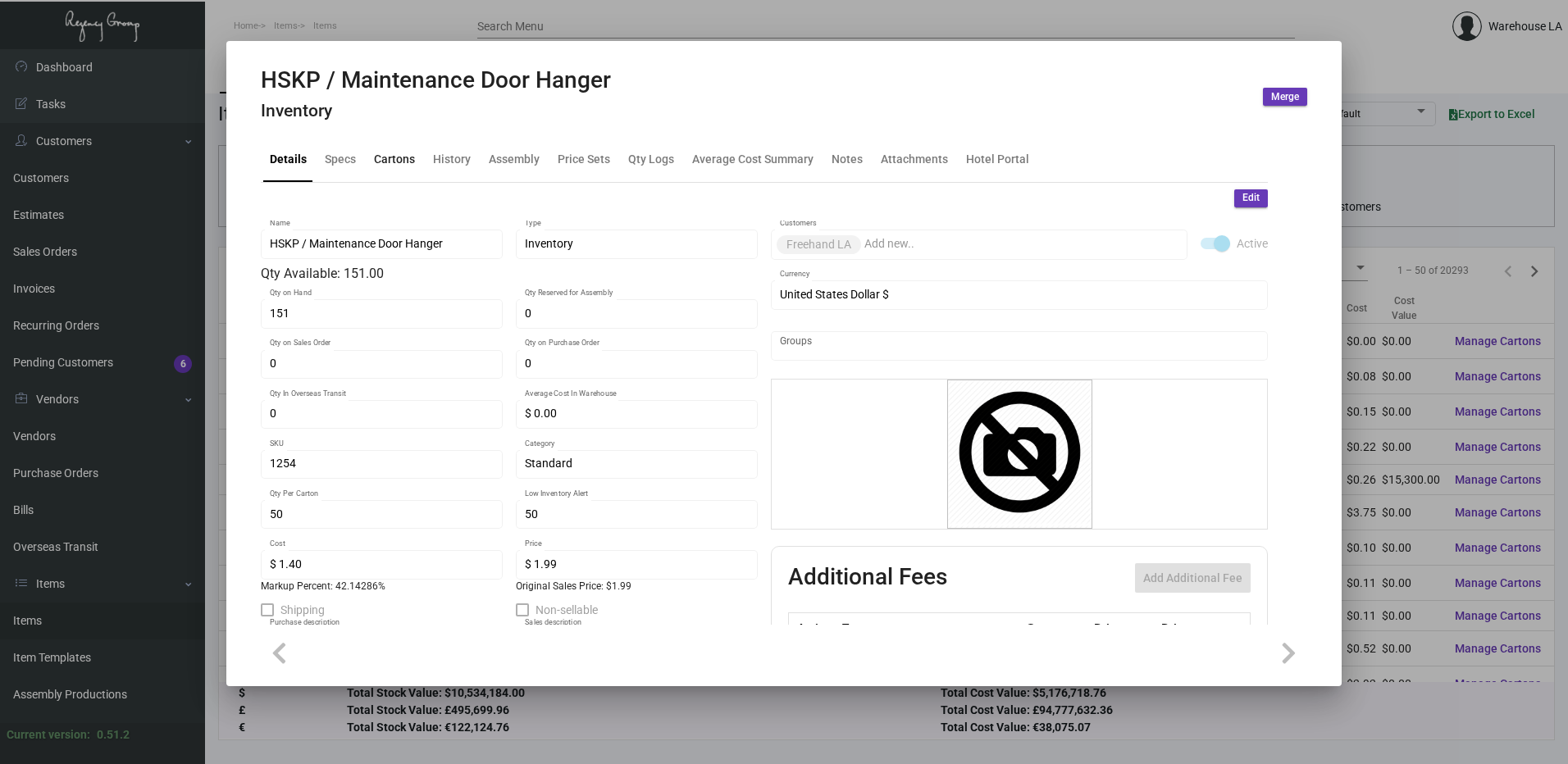
click at [413, 151] on div "Cartons" at bounding box center [394, 159] width 41 height 17
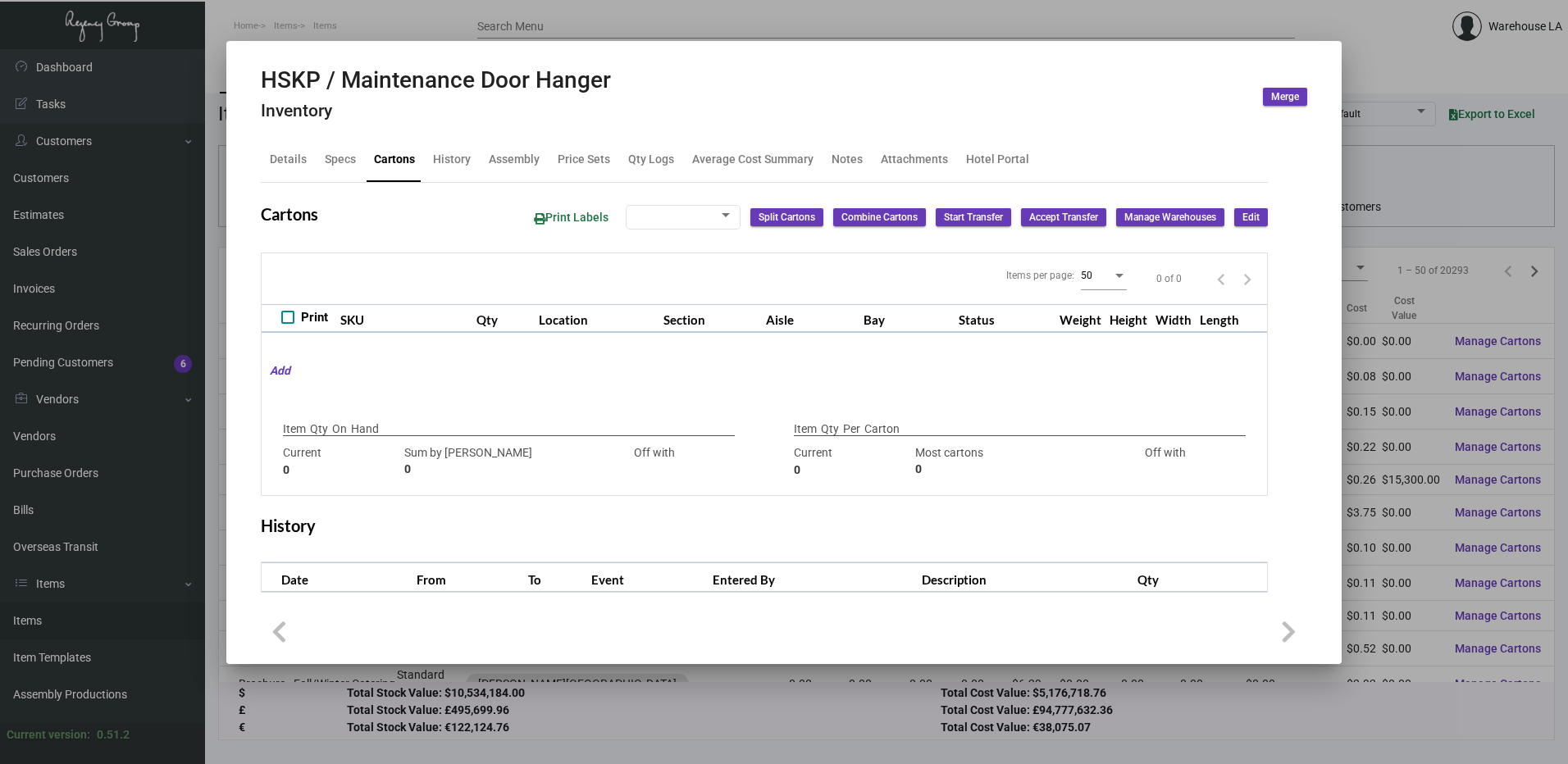
type input "151"
type input "0"
type input "50"
type input "151"
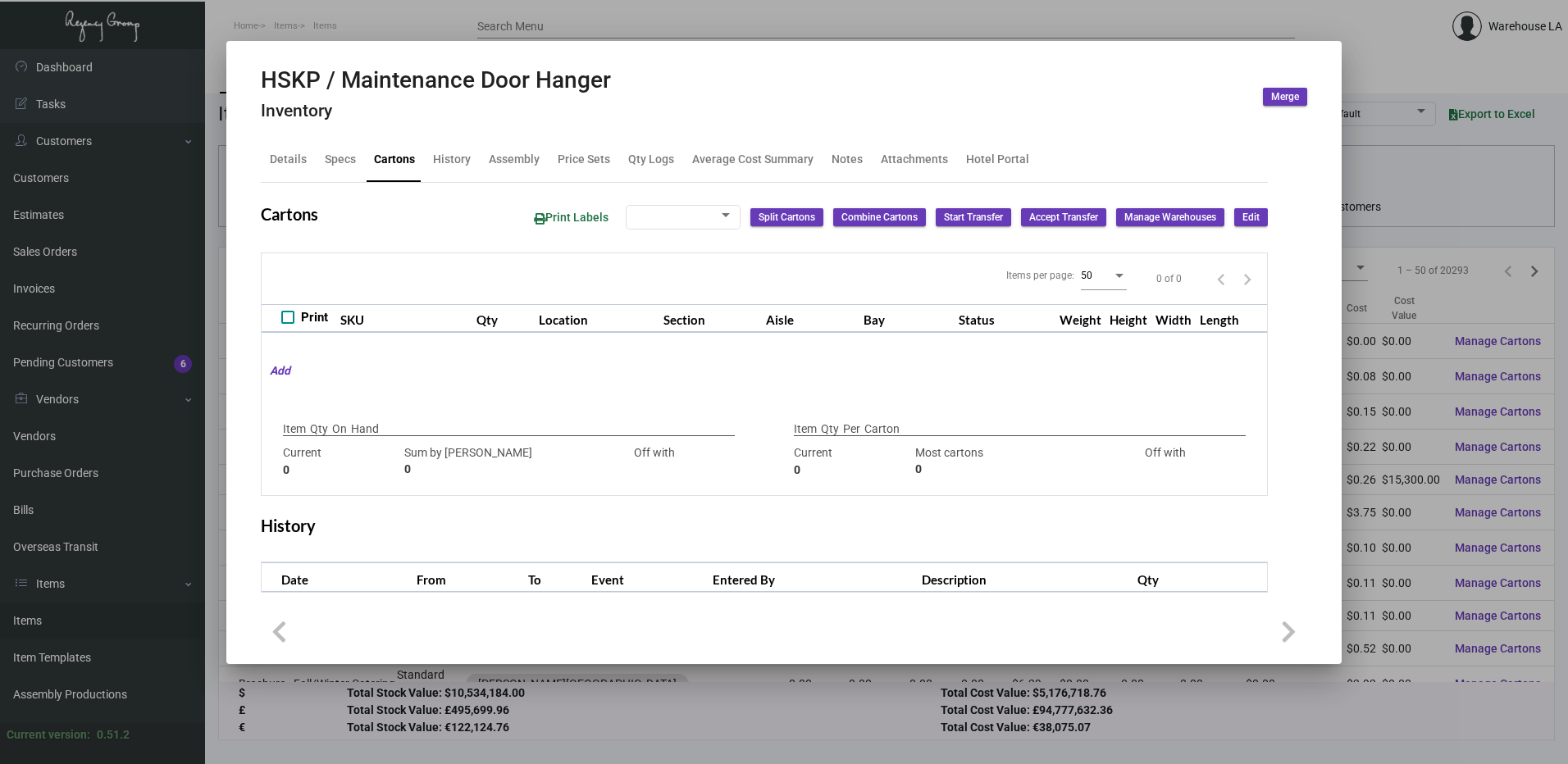
type input "-101"
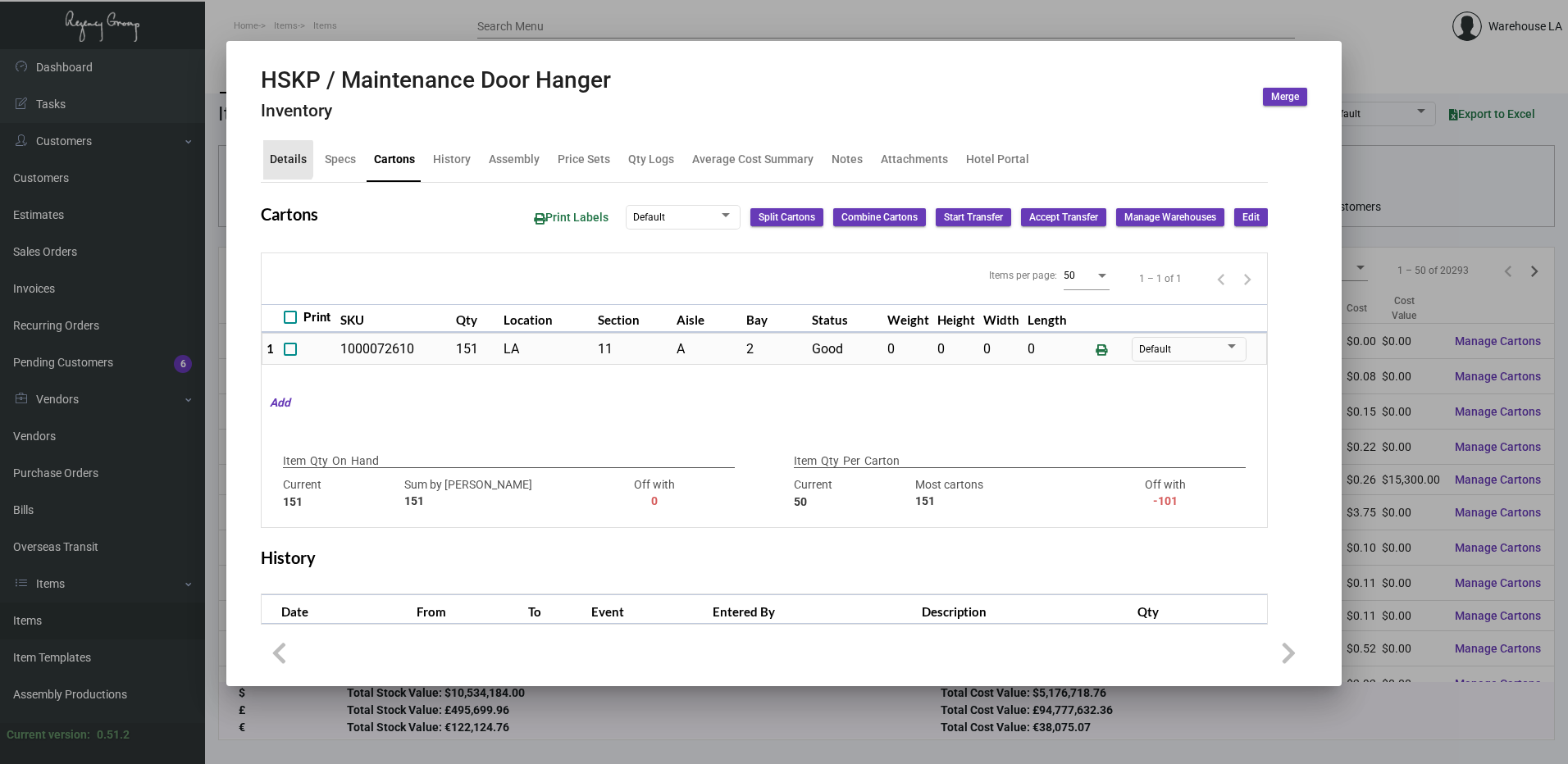
click at [279, 159] on div "Details" at bounding box center [288, 159] width 36 height 17
